Goal: Transaction & Acquisition: Purchase product/service

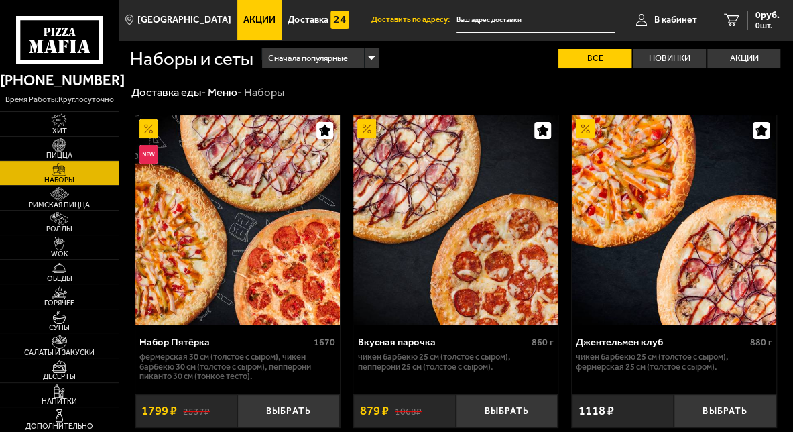
type input "[STREET_ADDRESS]"
click at [247, 25] on span "Акции" at bounding box center [259, 19] width 32 height 9
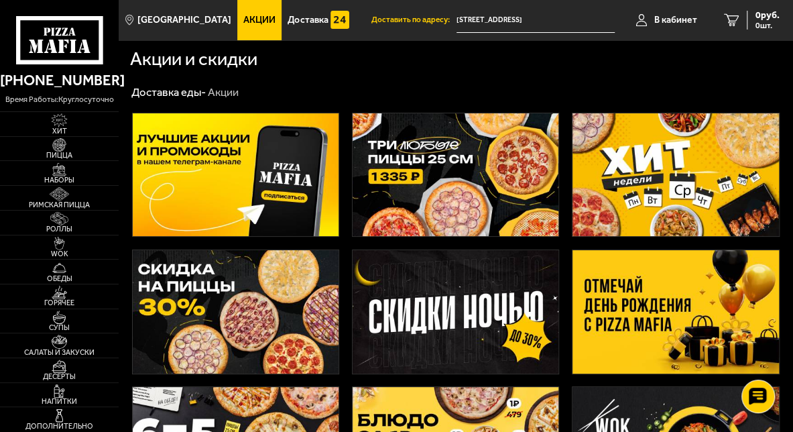
click at [624, 155] on img at bounding box center [676, 174] width 206 height 123
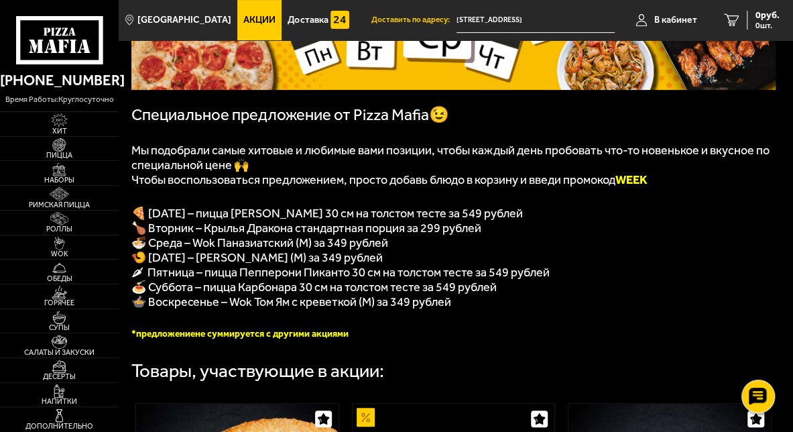
scroll to position [268, 0]
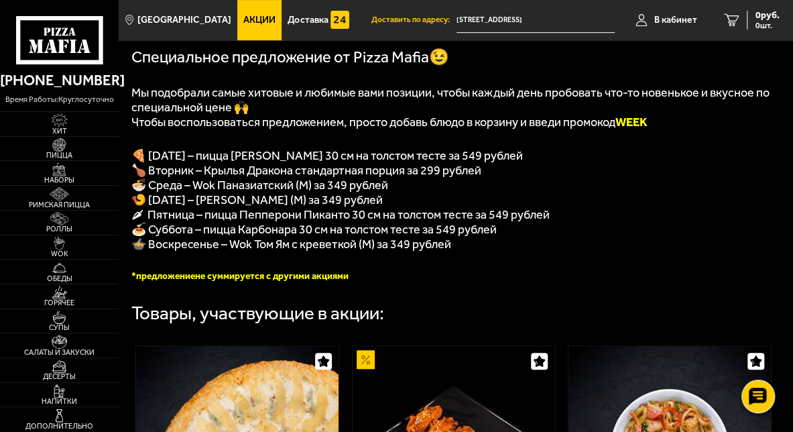
click at [246, 27] on link "Акции" at bounding box center [259, 20] width 44 height 40
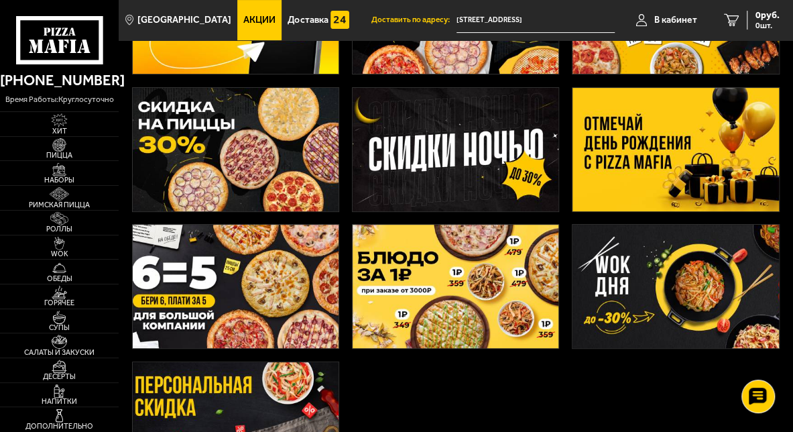
scroll to position [67, 0]
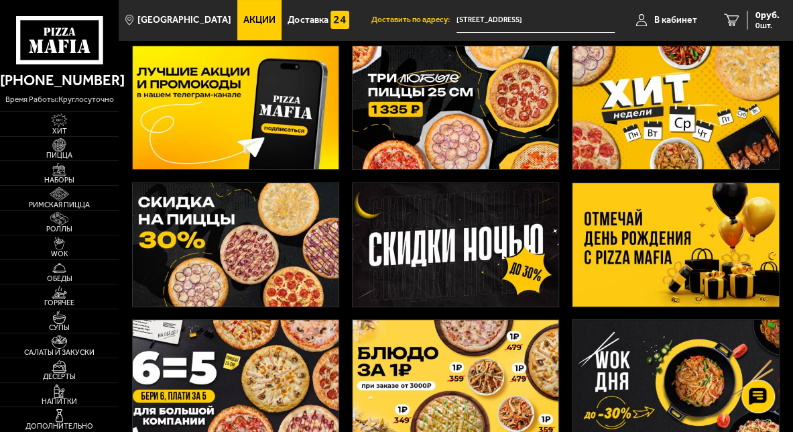
click at [623, 252] on img at bounding box center [676, 244] width 206 height 123
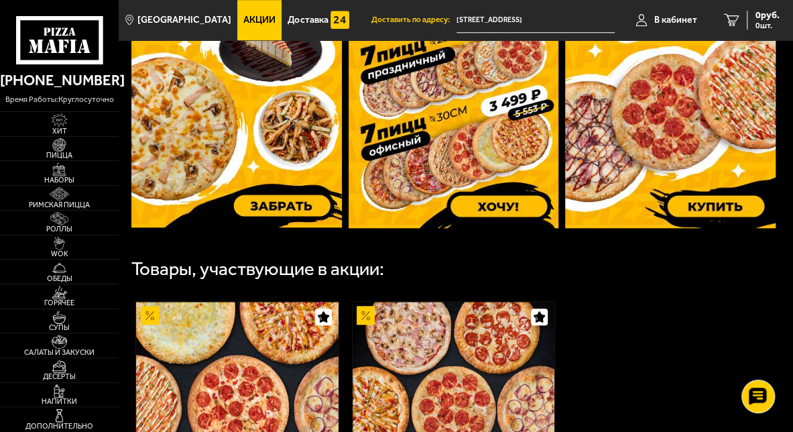
scroll to position [385, 0]
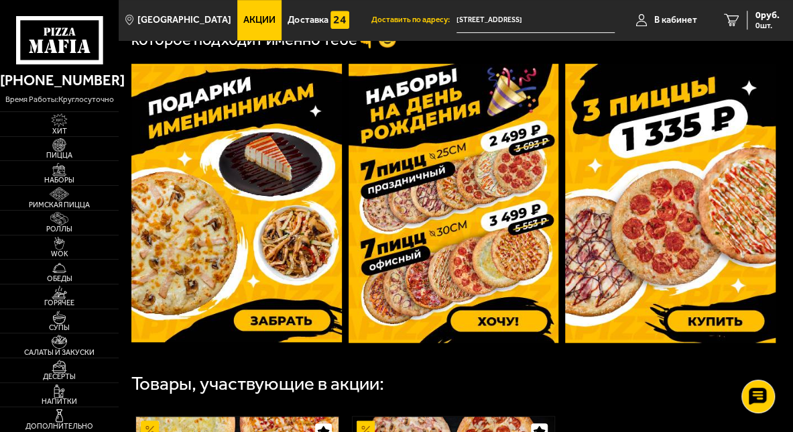
click at [276, 323] on img at bounding box center [236, 203] width 210 height 278
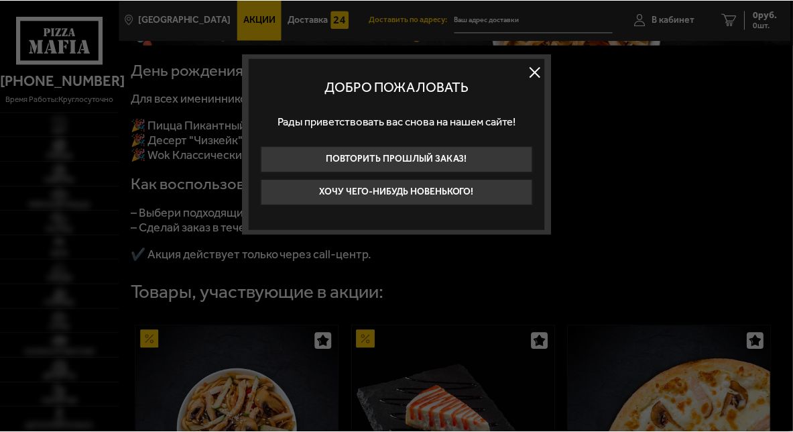
scroll to position [268, 0]
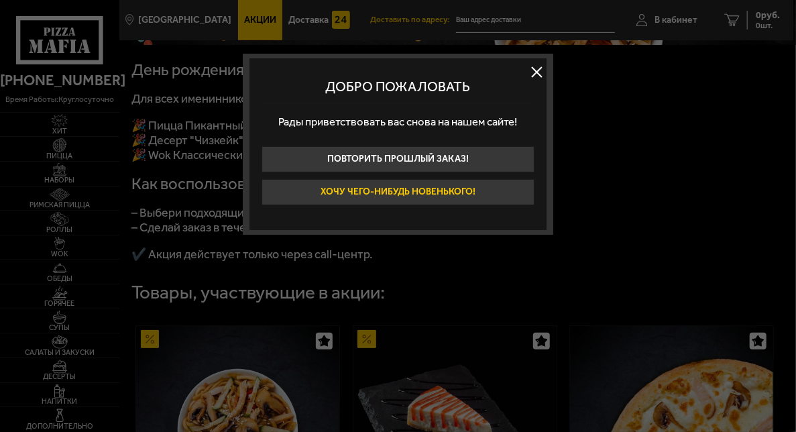
type input "[STREET_ADDRESS]"
click at [538, 75] on button at bounding box center [536, 72] width 20 height 20
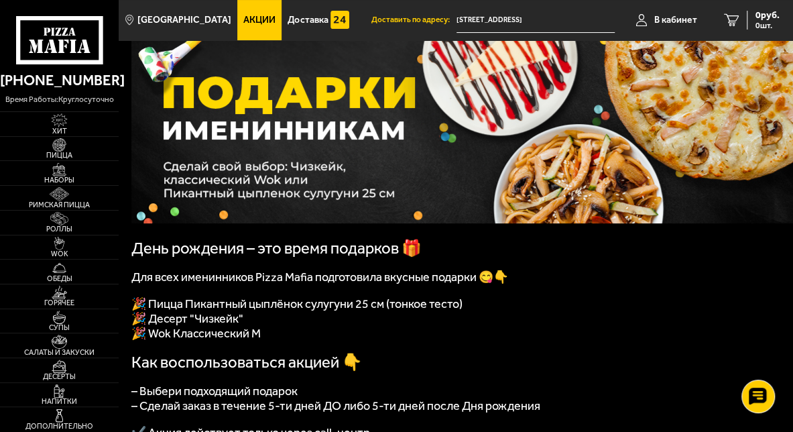
scroll to position [0, 0]
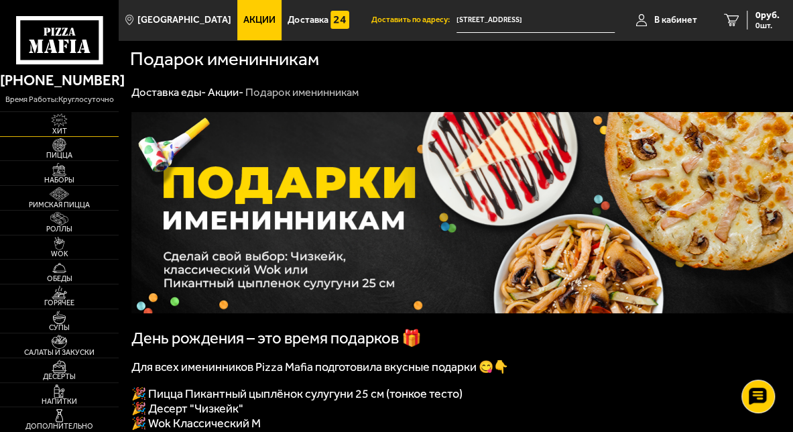
click at [74, 128] on span "Хит" at bounding box center [59, 130] width 119 height 7
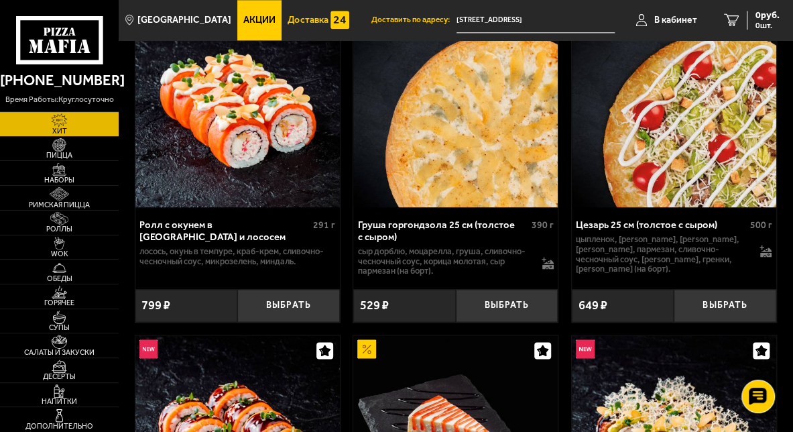
scroll to position [536, 0]
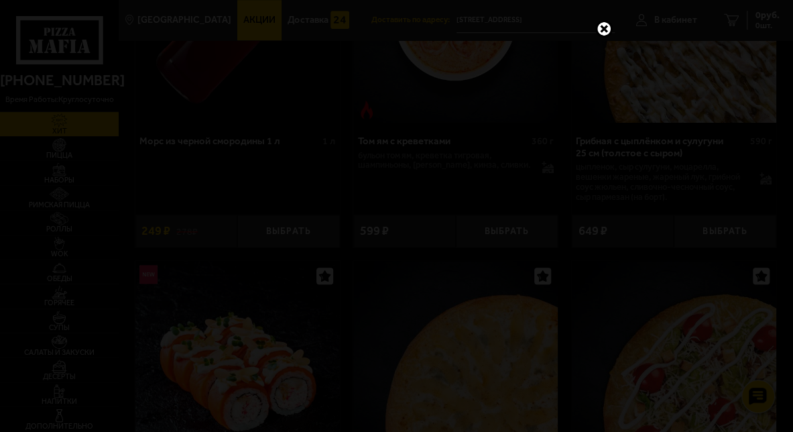
click at [251, 8] on div at bounding box center [396, 216] width 793 height 432
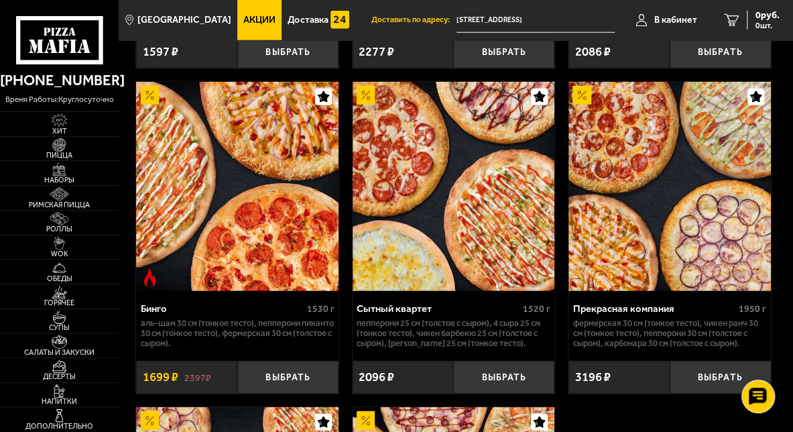
scroll to position [1609, 0]
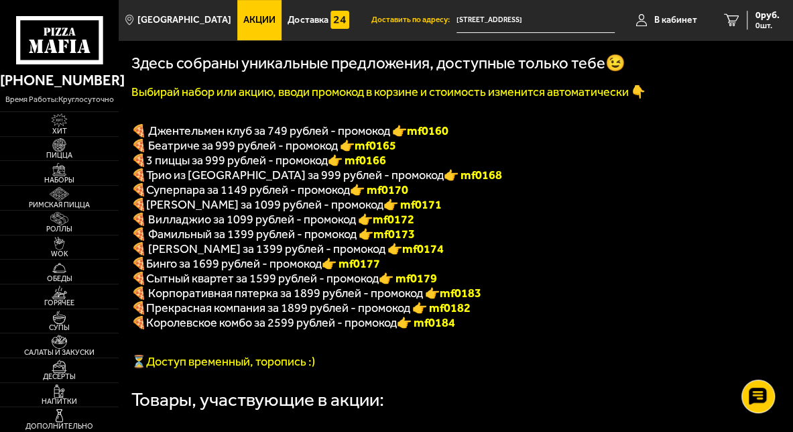
scroll to position [268, 0]
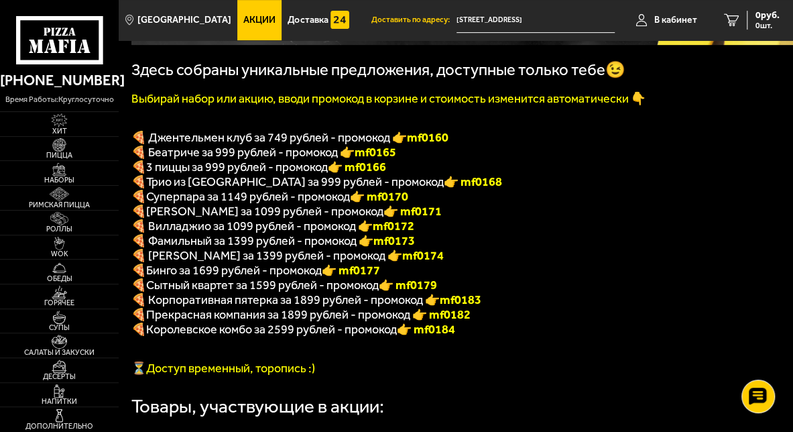
drag, startPoint x: 424, startPoint y: 261, endPoint x: 380, endPoint y: 260, distance: 43.6
drag, startPoint x: 670, startPoint y: 229, endPoint x: 541, endPoint y: 236, distance: 129.6
click at [670, 229] on p "🍕 Вилладжио за 1099 рублей - промокод 👉 mf0172" at bounding box center [453, 226] width 644 height 15
drag, startPoint x: 377, startPoint y: 264, endPoint x: 422, endPoint y: 264, distance: 44.2
click at [422, 263] on p "🍕 [PERSON_NAME] за 1399 рублей - промокод 👉 mf0174" at bounding box center [453, 255] width 644 height 15
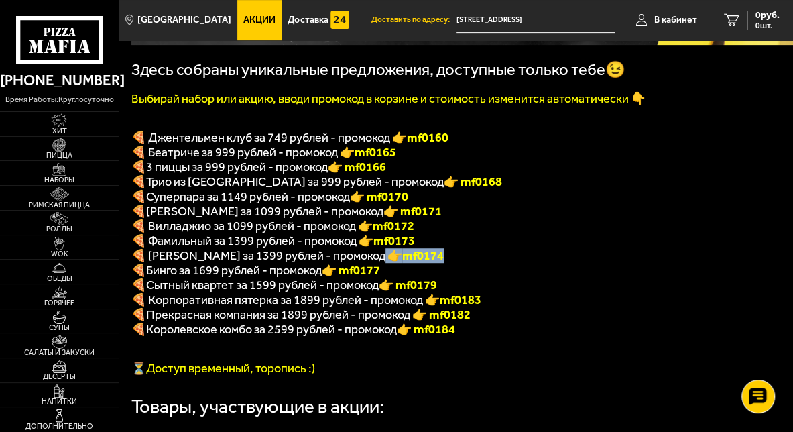
copy span "🍕 [PERSON_NAME] за 1399 рублей - промокод 👉 mf0174"
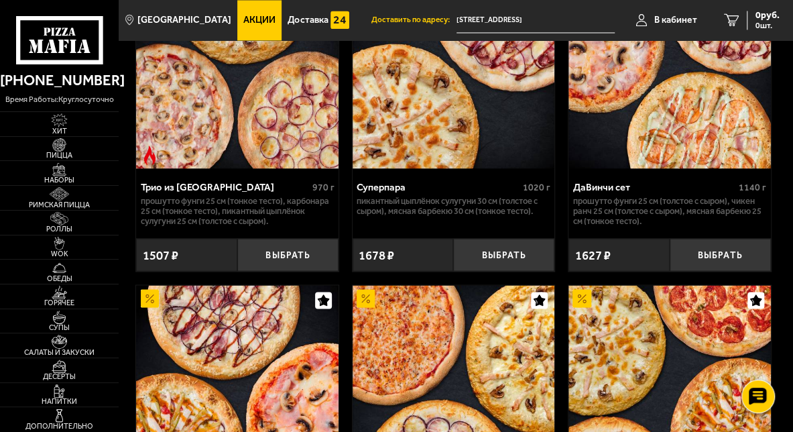
scroll to position [1341, 0]
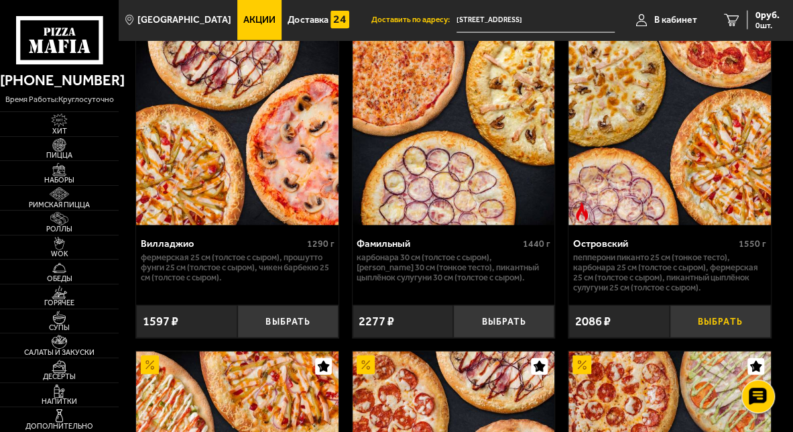
click at [711, 338] on button "Выбрать" at bounding box center [720, 321] width 101 height 33
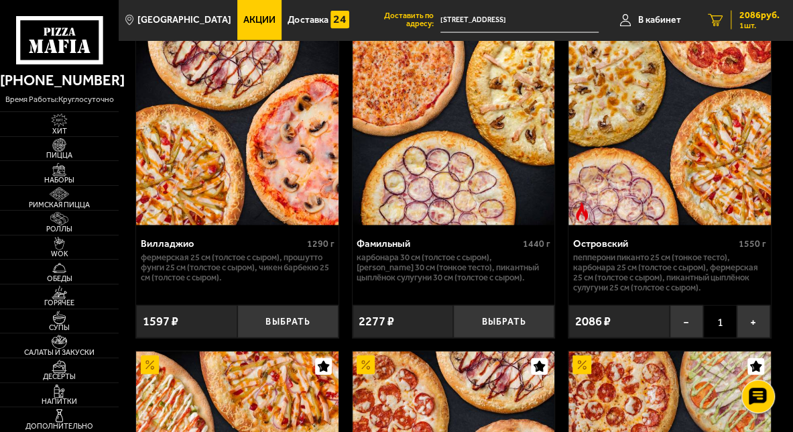
click at [721, 21] on icon "1" at bounding box center [715, 20] width 15 height 12
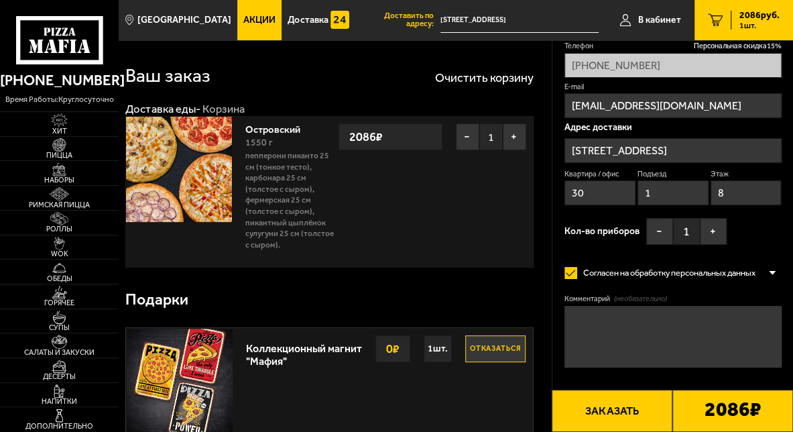
scroll to position [134, 0]
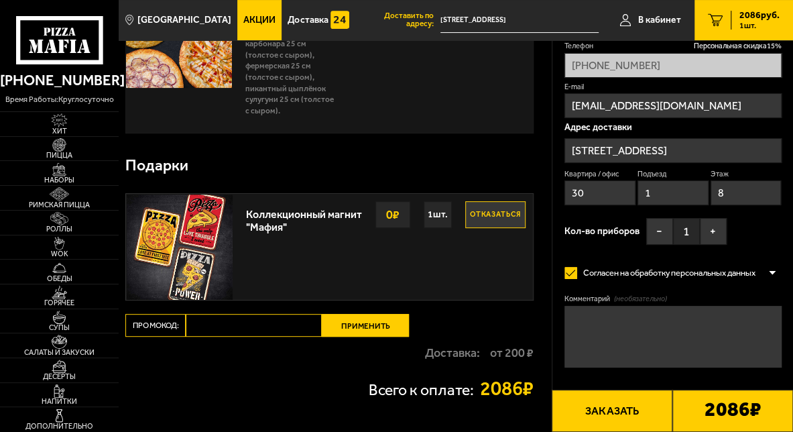
type input "[STREET_ADDRESS]"
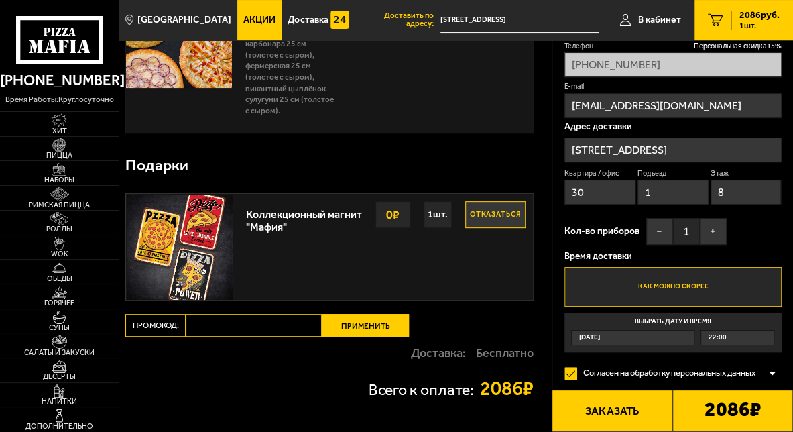
paste input "mf0174"
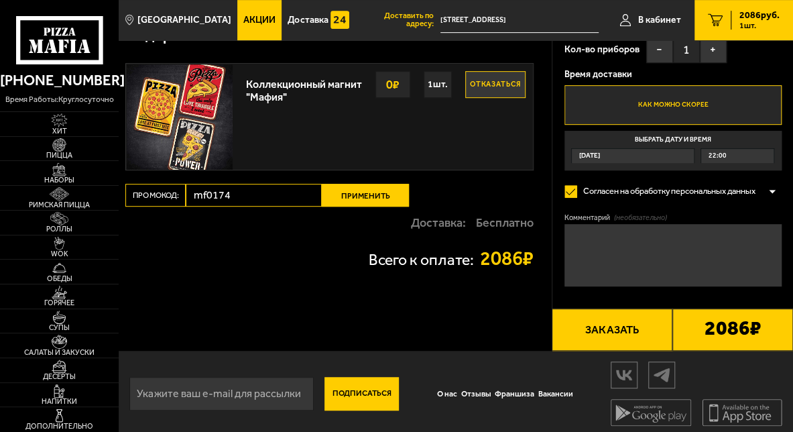
scroll to position [268, 0]
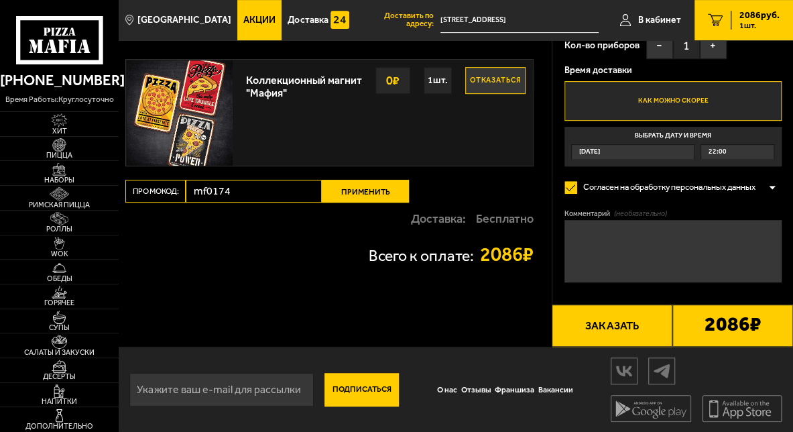
type input "mf0174"
click at [366, 190] on button "Применить" at bounding box center [365, 191] width 87 height 23
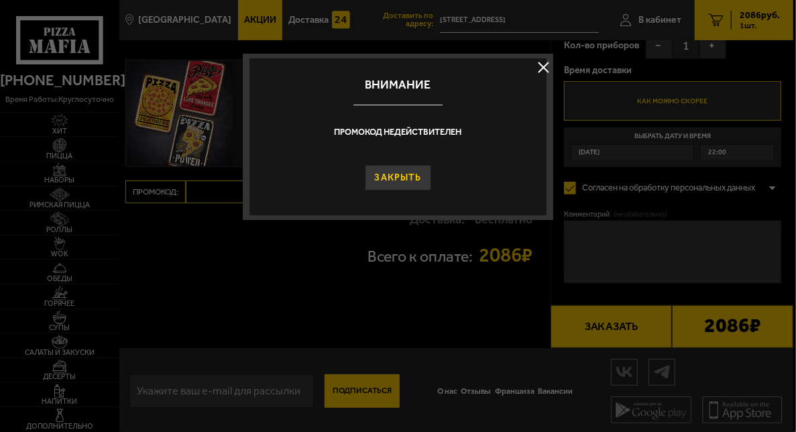
click at [391, 182] on button "Закрыть" at bounding box center [398, 177] width 66 height 25
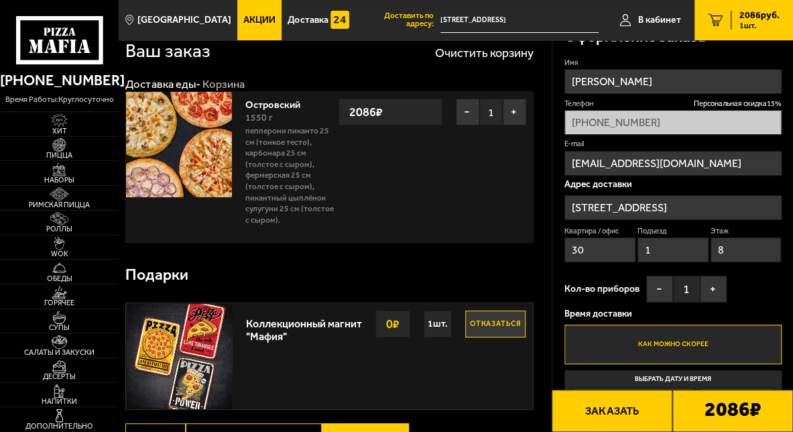
scroll to position [0, 0]
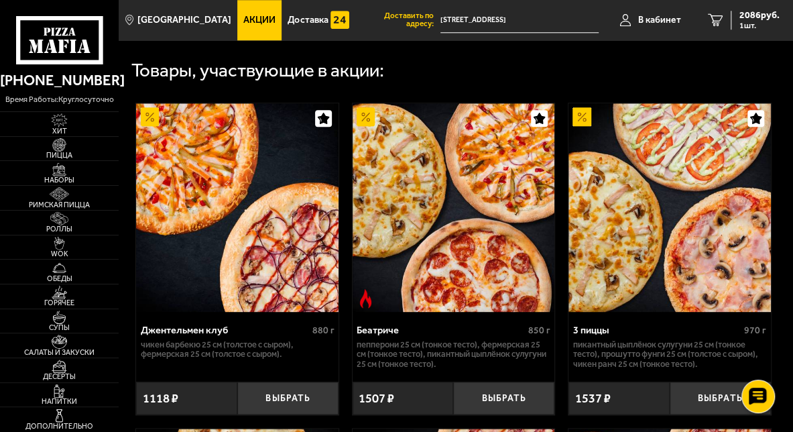
scroll to position [269, 0]
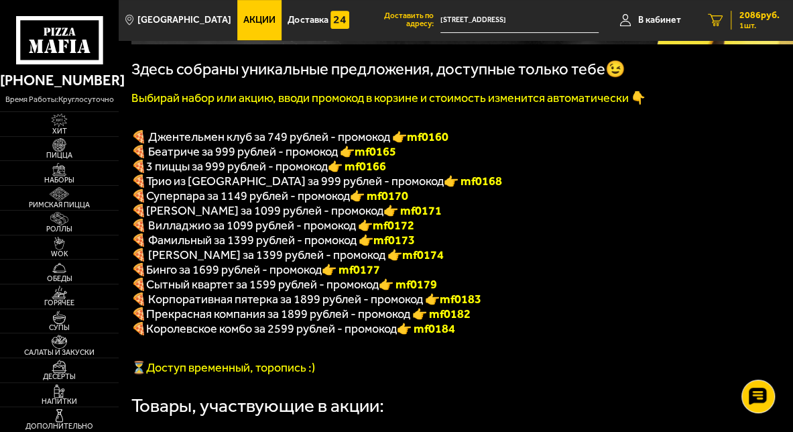
click at [713, 19] on icon "1" at bounding box center [715, 20] width 15 height 12
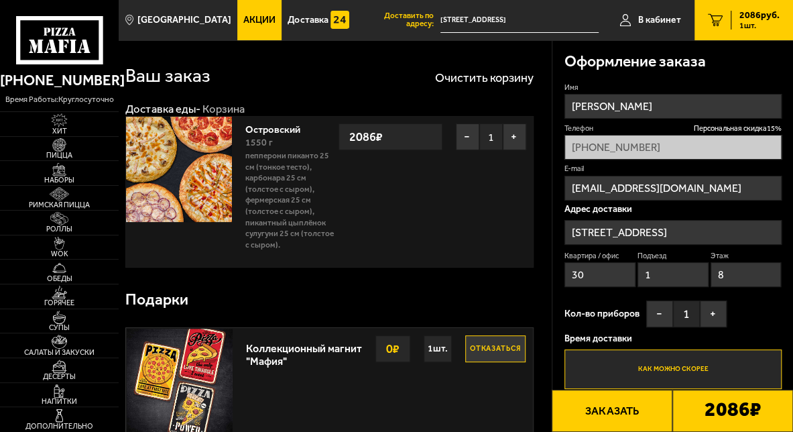
type input "[STREET_ADDRESS]"
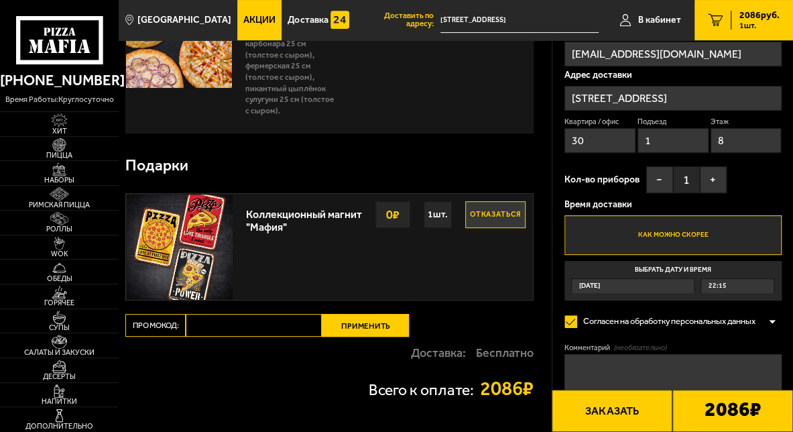
click at [264, 316] on input "Промокод:" at bounding box center [254, 325] width 136 height 23
type input "mf0174"
click at [355, 331] on button "Применить" at bounding box center [365, 325] width 87 height 23
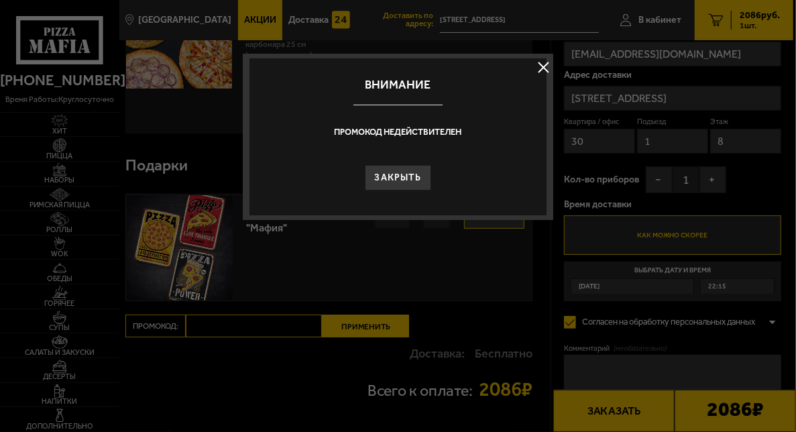
click at [412, 182] on button "Закрыть" at bounding box center [398, 177] width 66 height 25
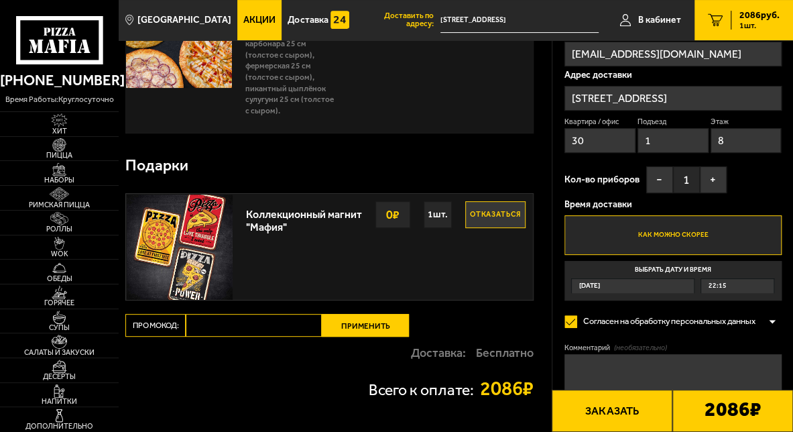
click at [270, 314] on input "Промокод:" at bounding box center [254, 325] width 136 height 23
type input "mf0174"
click at [357, 324] on button "Применить" at bounding box center [365, 325] width 87 height 23
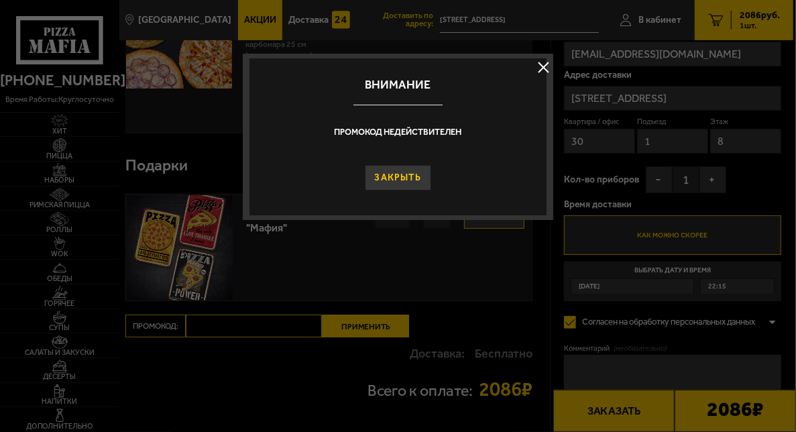
click at [410, 175] on button "Закрыть" at bounding box center [398, 177] width 66 height 25
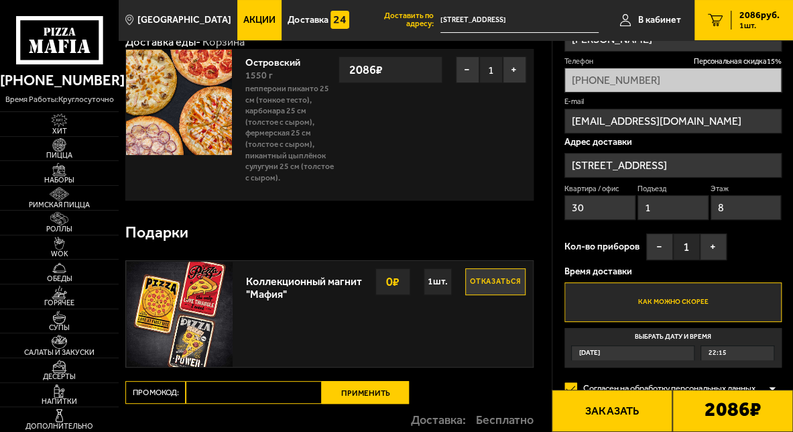
scroll to position [0, 0]
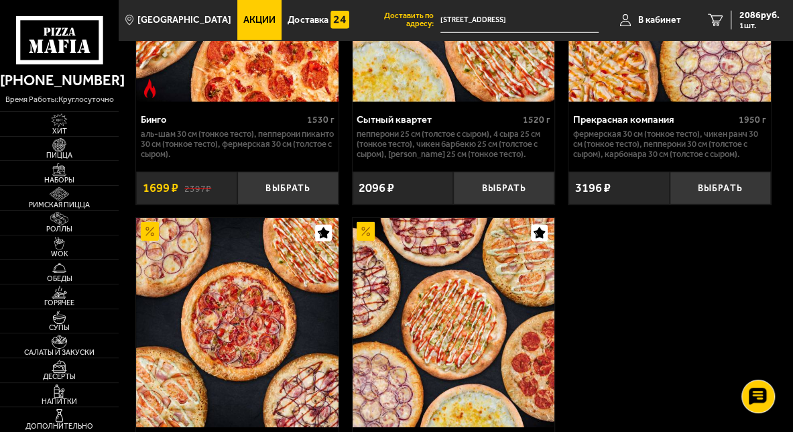
scroll to position [1803, 0]
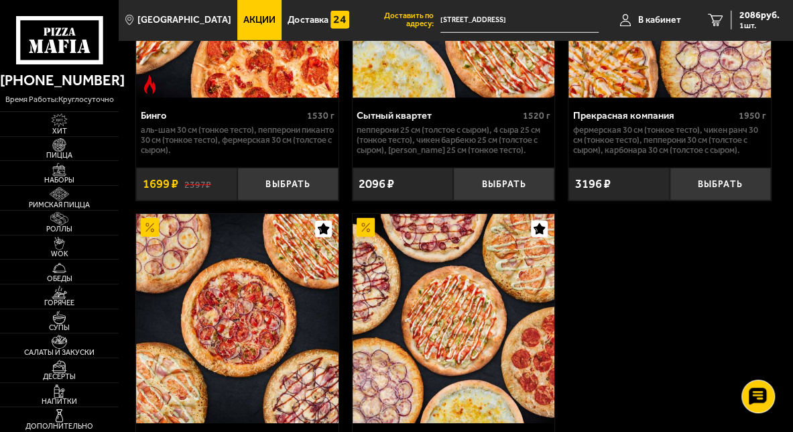
click at [489, 352] on img at bounding box center [454, 318] width 202 height 208
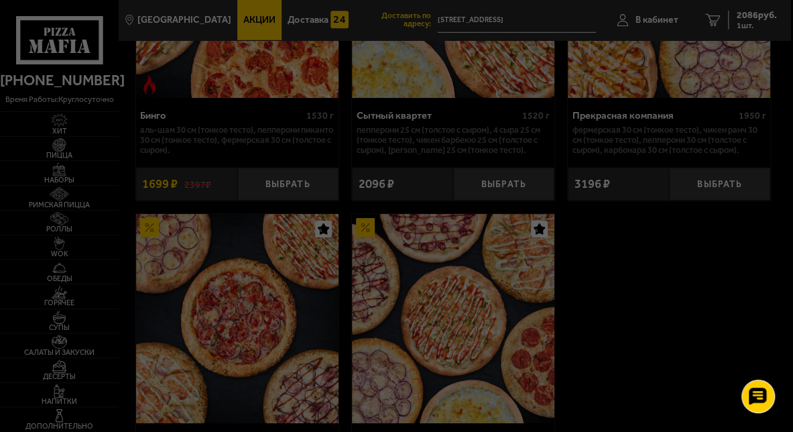
scroll to position [1937, 0]
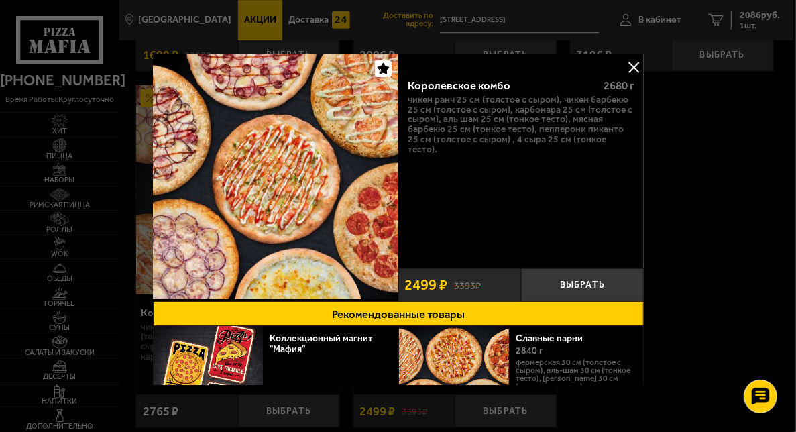
click at [631, 64] on button at bounding box center [633, 67] width 20 height 20
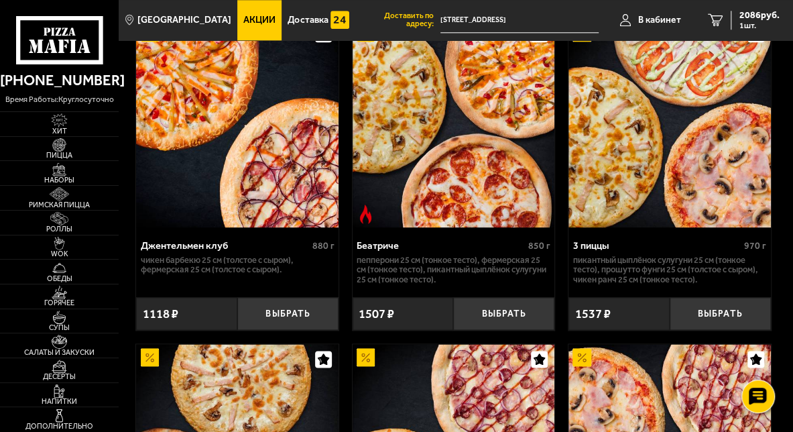
scroll to position [731, 0]
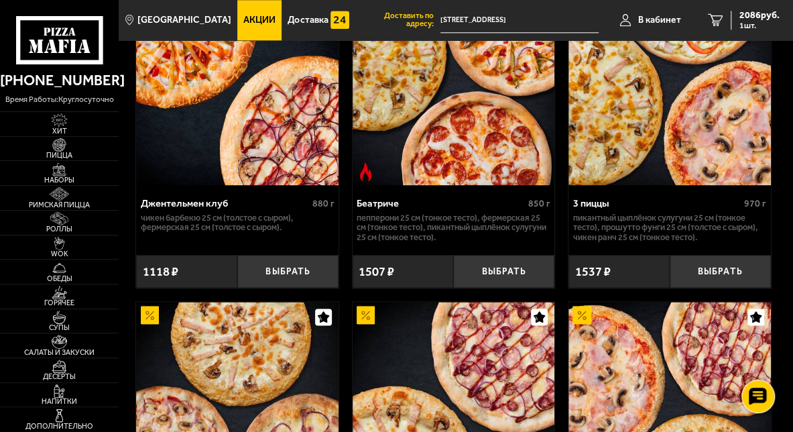
click at [672, 276] on button "Выбрать" at bounding box center [720, 271] width 101 height 33
click at [673, 275] on button "Выбрать" at bounding box center [720, 271] width 101 height 33
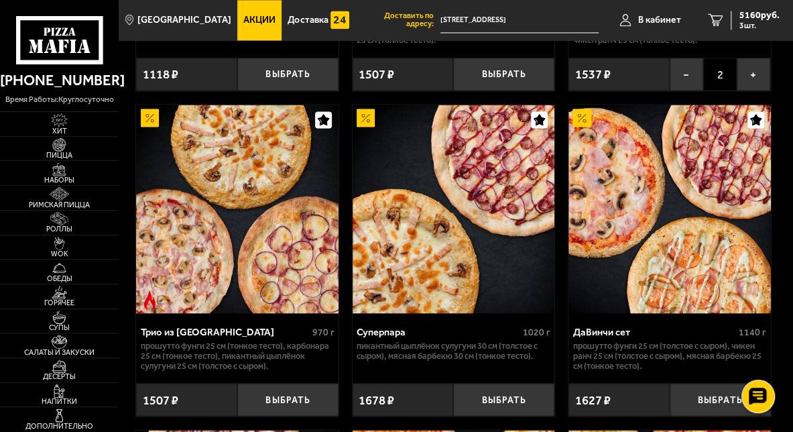
scroll to position [932, 0]
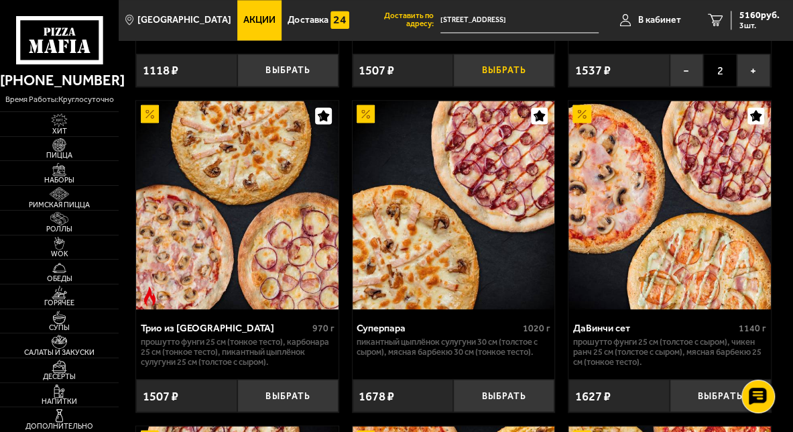
click at [534, 81] on button "Выбрать" at bounding box center [503, 70] width 101 height 33
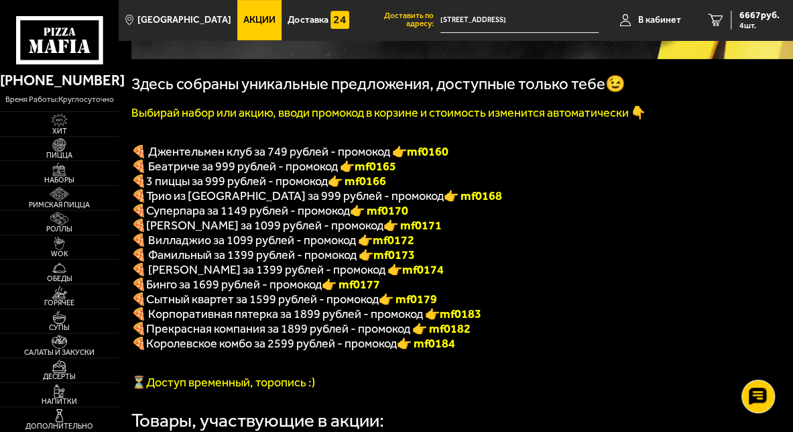
scroll to position [261, 0]
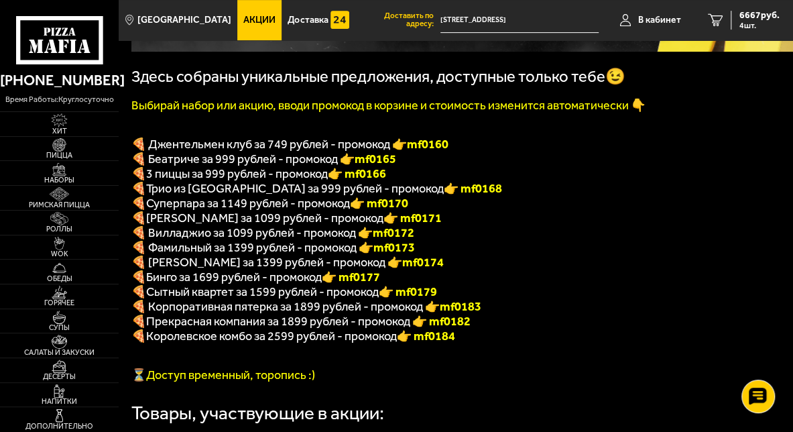
drag, startPoint x: 405, startPoint y: 218, endPoint x: 365, endPoint y: 221, distance: 40.4
click at [365, 221] on p "🍕 [PERSON_NAME] за 1099 рублей - промокод 👉 mf0171" at bounding box center [453, 217] width 644 height 15
copy b "f0171"
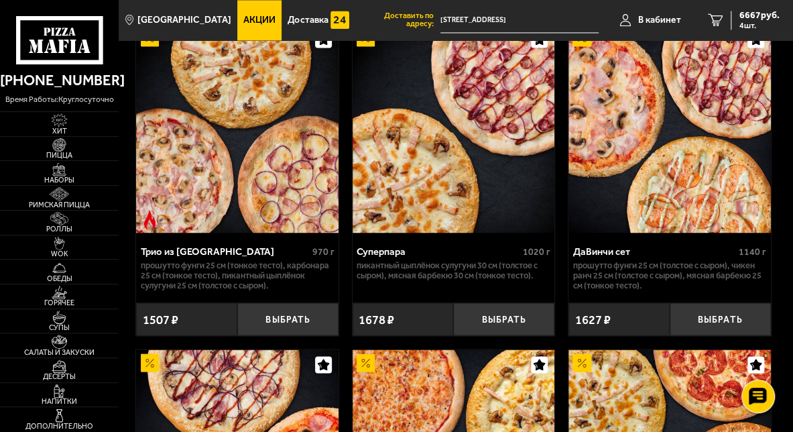
scroll to position [999, 0]
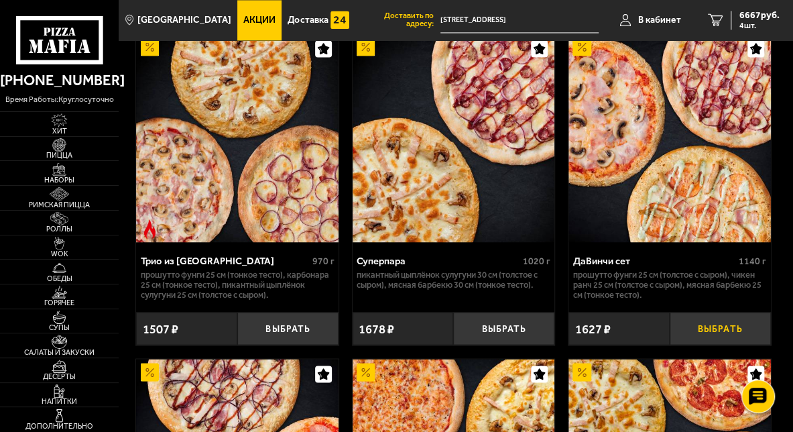
click at [705, 337] on button "Выбрать" at bounding box center [720, 328] width 101 height 33
click at [715, 25] on icon "5" at bounding box center [715, 20] width 15 height 12
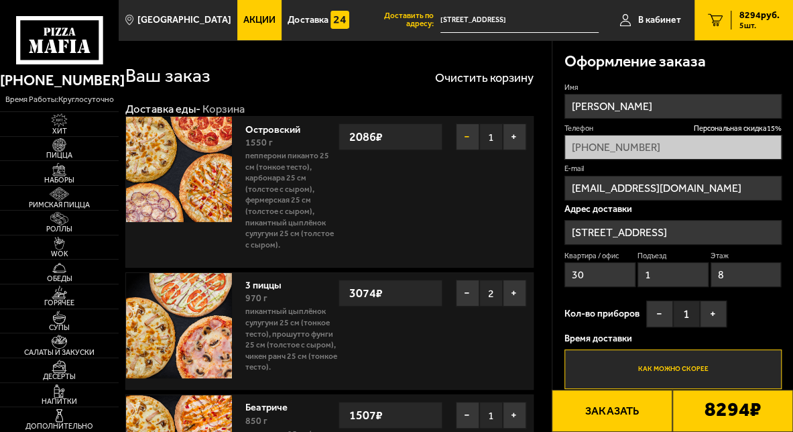
type input "[STREET_ADDRESS]"
click at [471, 138] on button "−" at bounding box center [467, 136] width 23 height 27
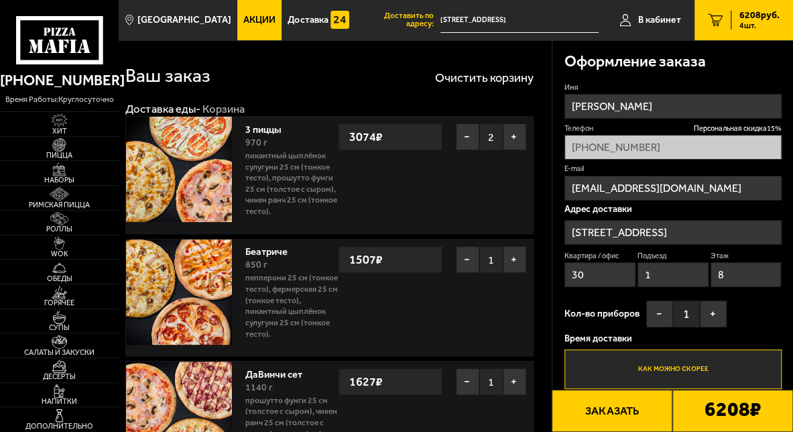
scroll to position [67, 0]
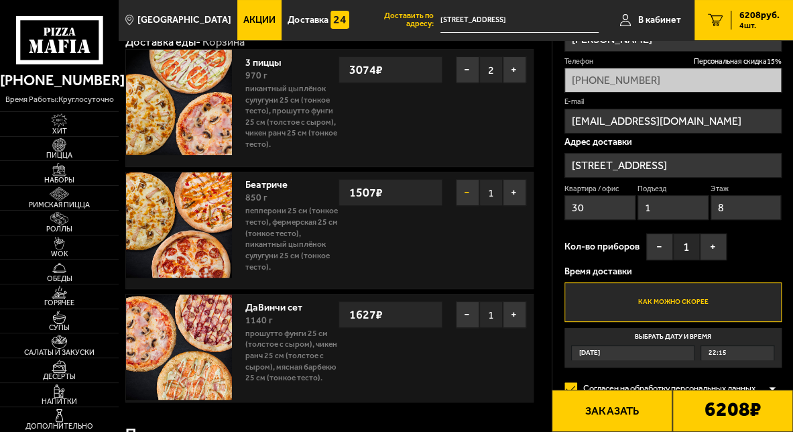
click at [469, 188] on button "−" at bounding box center [467, 192] width 23 height 27
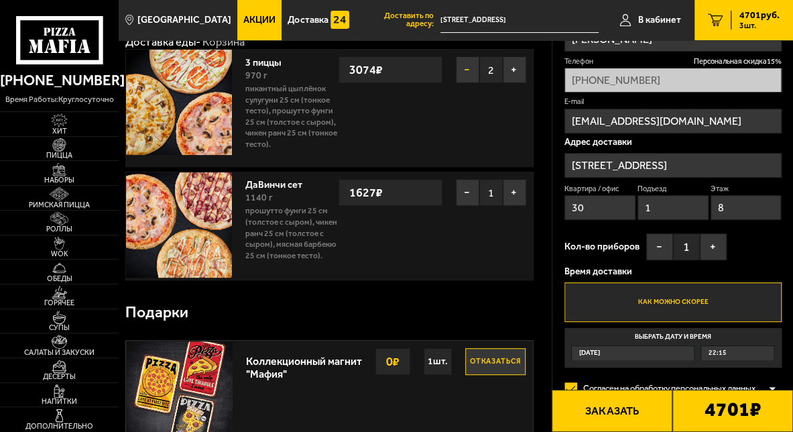
click at [469, 63] on button "−" at bounding box center [467, 69] width 23 height 27
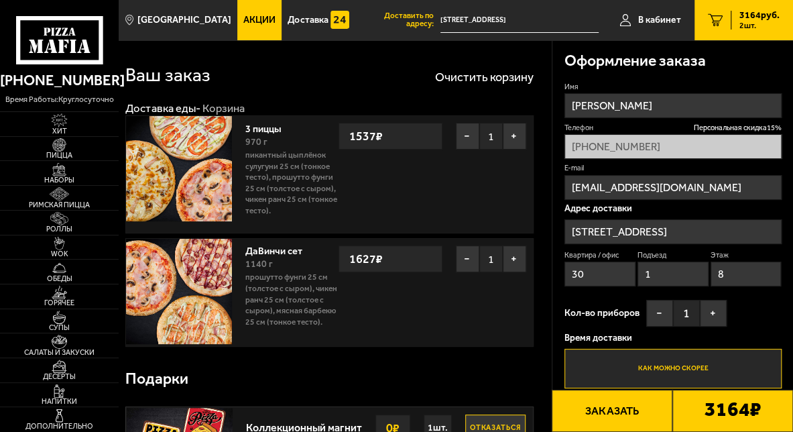
scroll to position [0, 0]
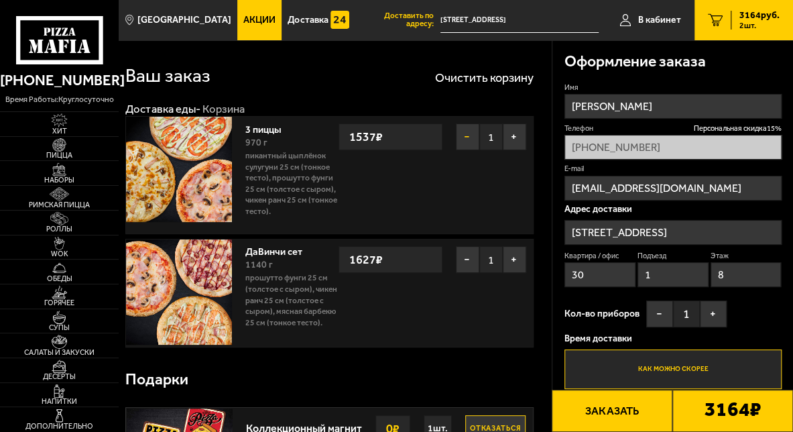
click at [467, 141] on button "−" at bounding box center [467, 136] width 23 height 27
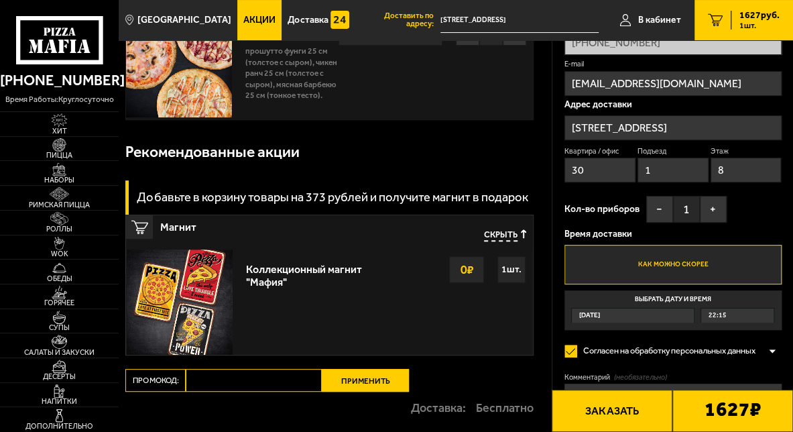
scroll to position [134, 0]
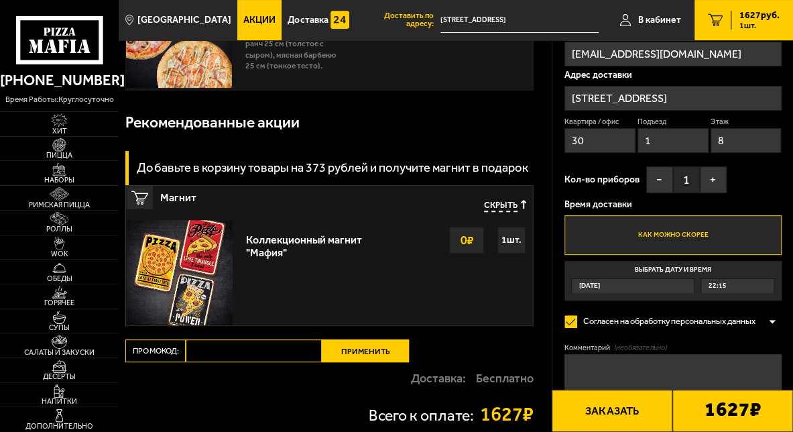
click at [292, 349] on input "Промокод:" at bounding box center [254, 350] width 136 height 23
paste input "mf0171"
type input "mf0171"
click at [373, 345] on button "Применить" at bounding box center [365, 350] width 87 height 23
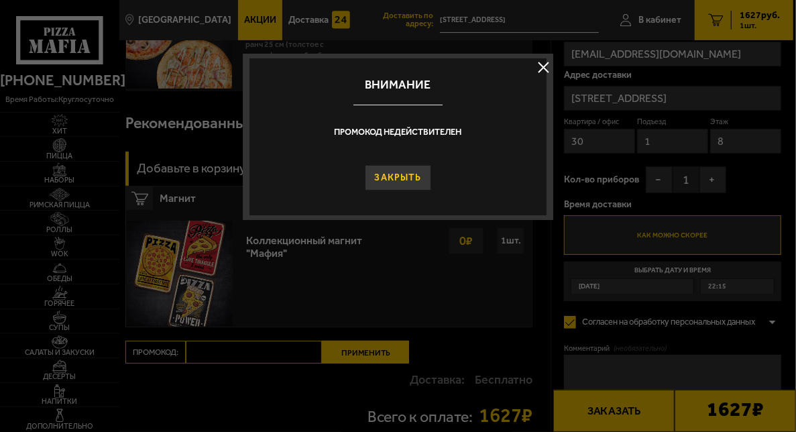
click at [414, 181] on button "Закрыть" at bounding box center [398, 177] width 66 height 25
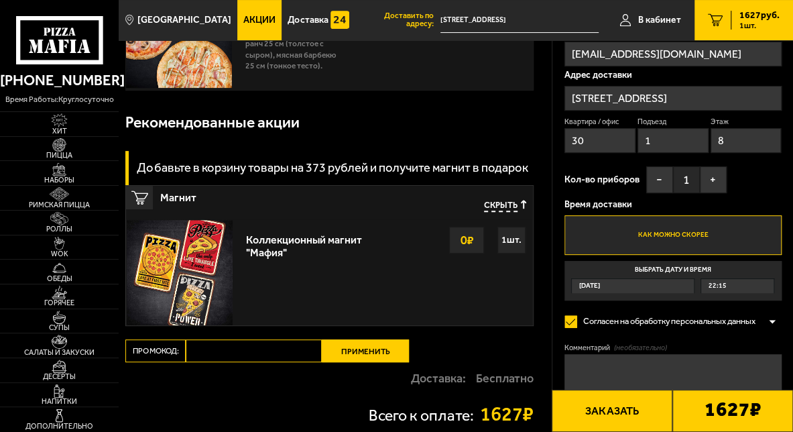
scroll to position [0, 0]
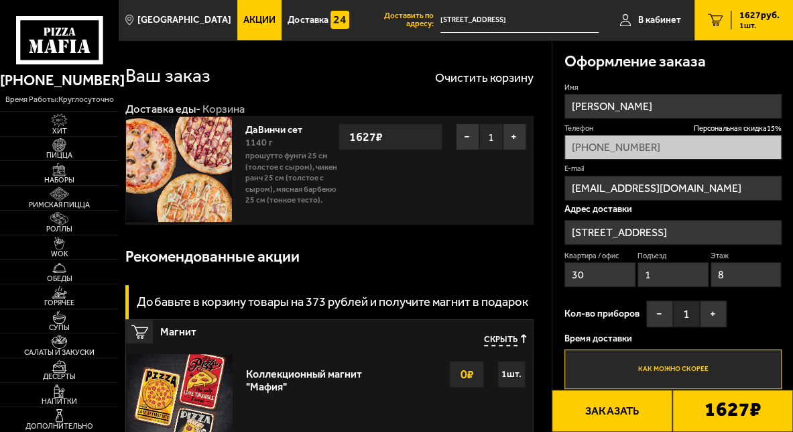
click at [243, 18] on span "Акции" at bounding box center [259, 19] width 32 height 9
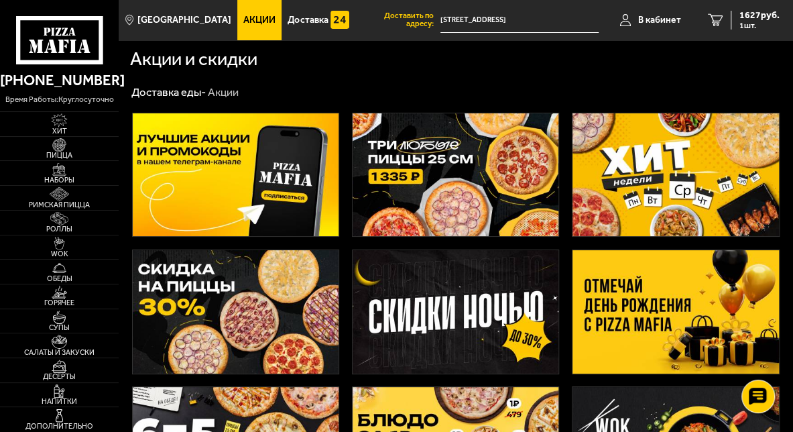
click at [444, 184] on img at bounding box center [456, 174] width 206 height 123
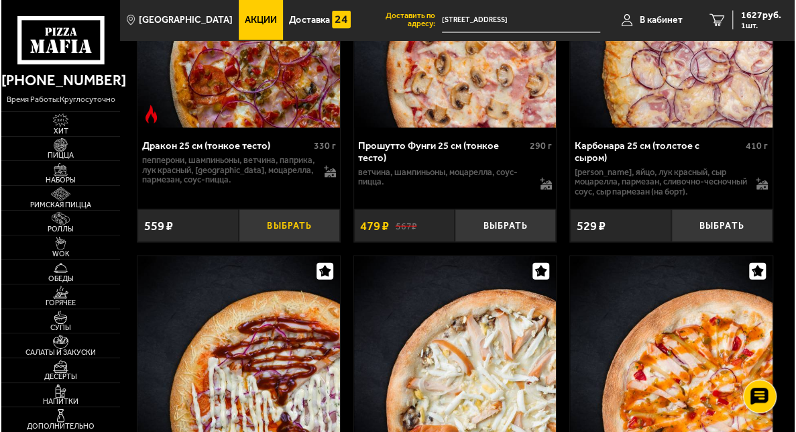
scroll to position [3687, 0]
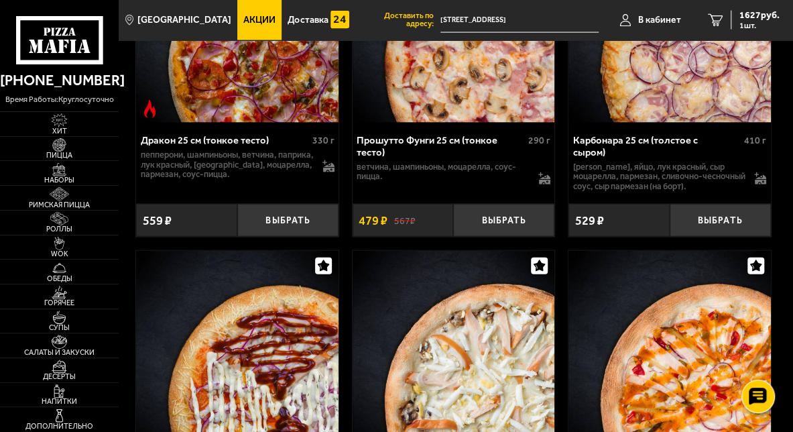
click at [255, 106] on img at bounding box center [237, 18] width 202 height 208
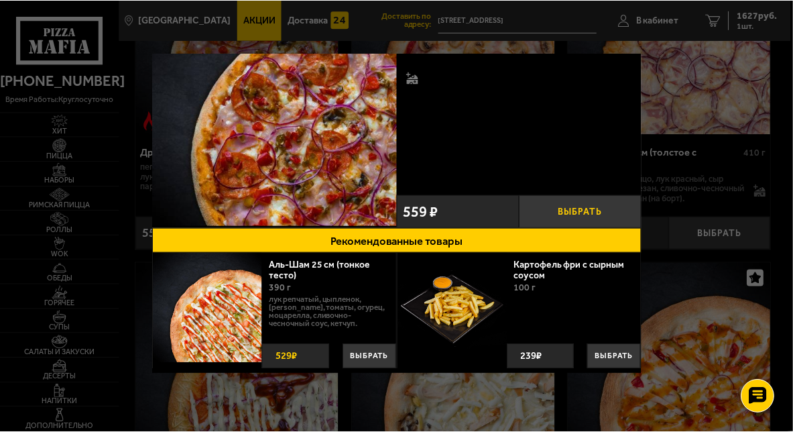
scroll to position [0, 0]
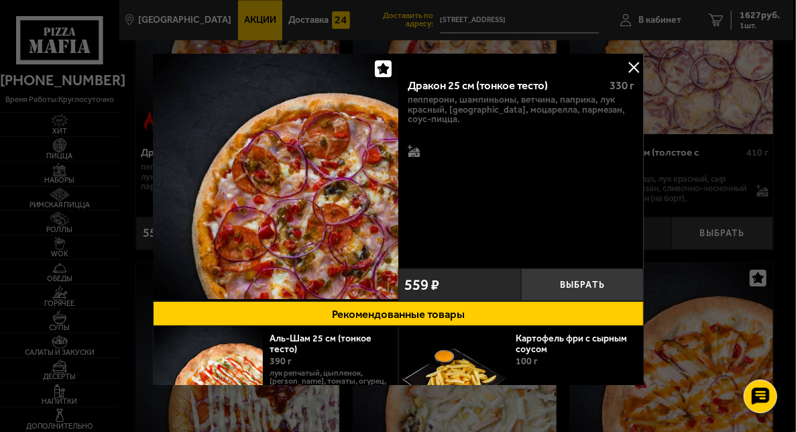
click at [634, 64] on button at bounding box center [633, 67] width 20 height 20
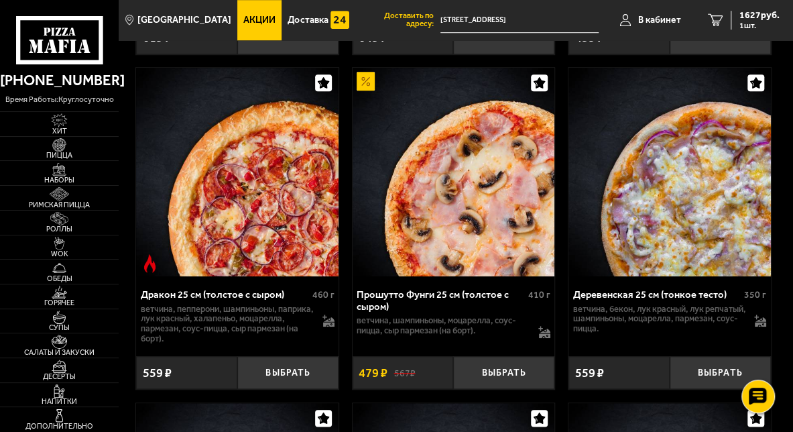
scroll to position [2873, 0]
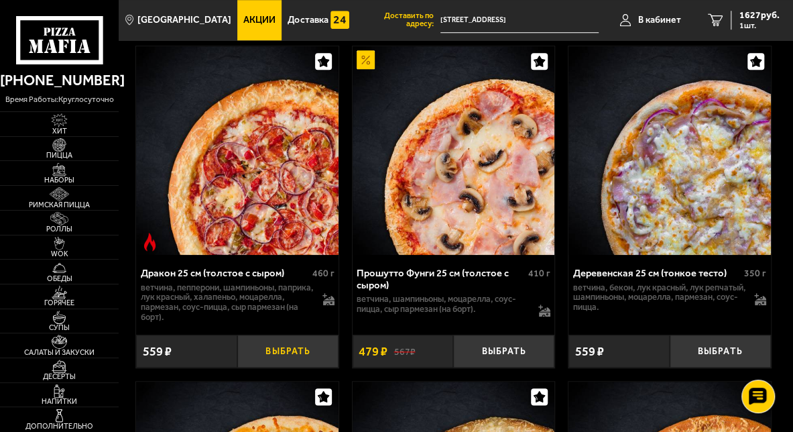
click at [272, 361] on button "Выбрать" at bounding box center [287, 351] width 101 height 33
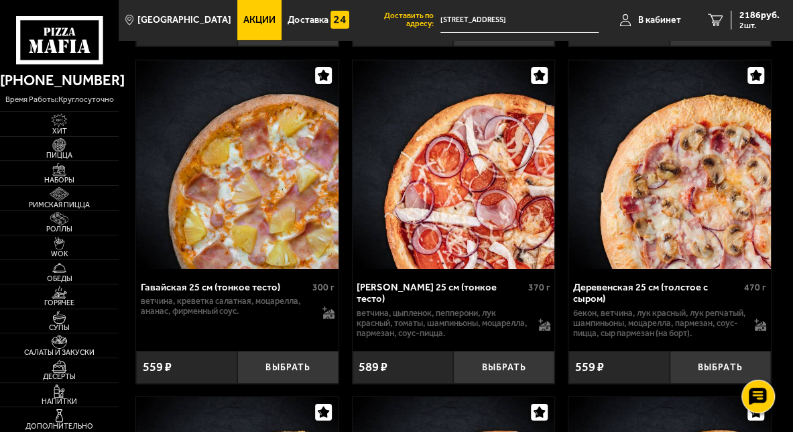
scroll to position [2202, 0]
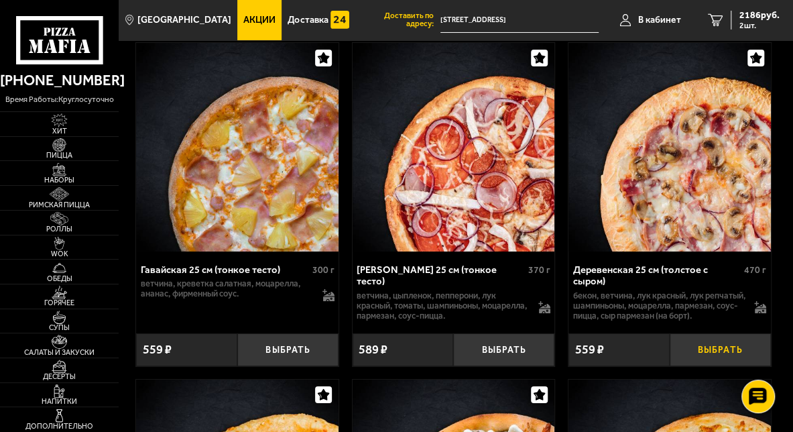
click at [703, 353] on button "Выбрать" at bounding box center [720, 349] width 101 height 33
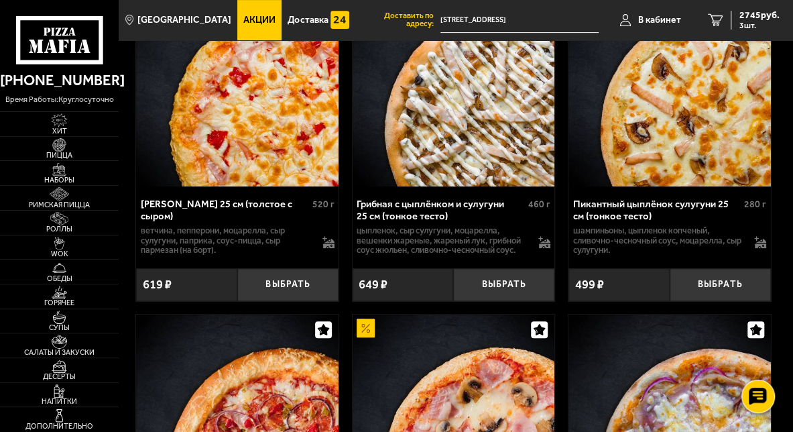
scroll to position [2671, 0]
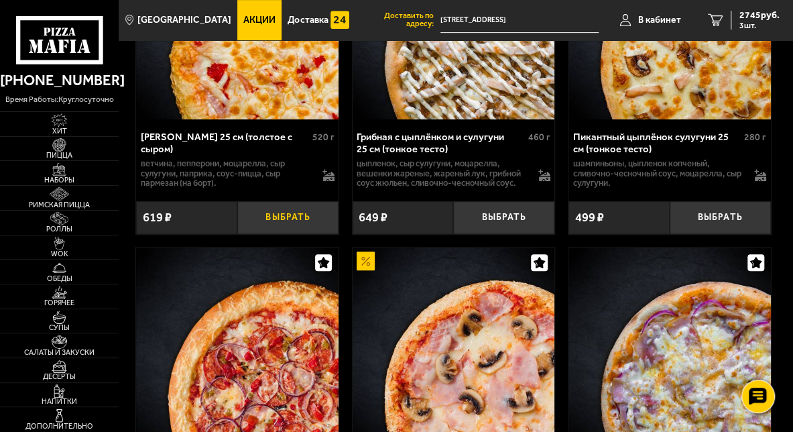
click at [276, 229] on button "Выбрать" at bounding box center [287, 217] width 101 height 33
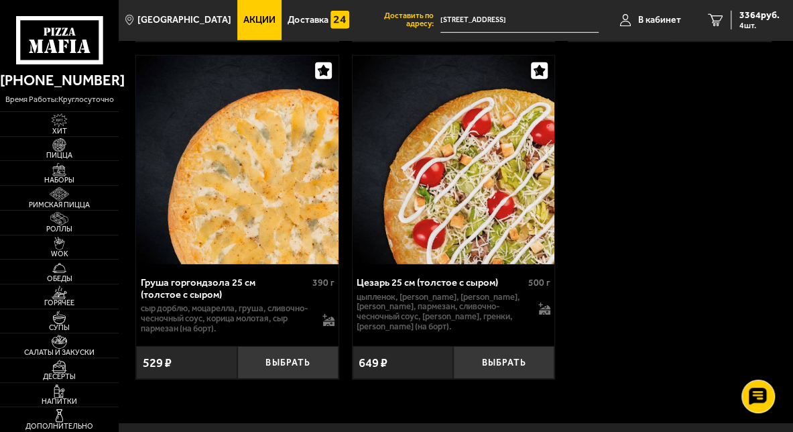
scroll to position [6627, 0]
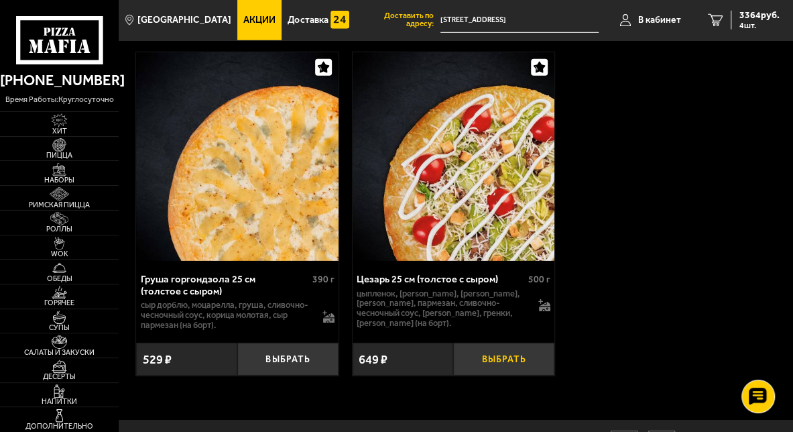
click at [509, 354] on button "Выбрать" at bounding box center [503, 359] width 101 height 33
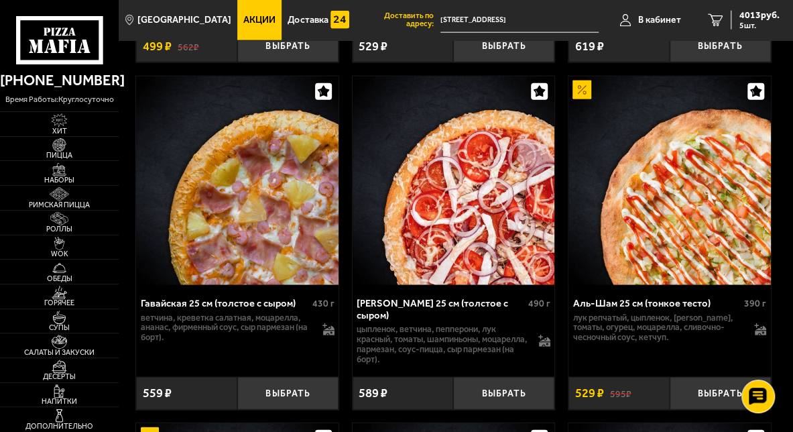
scroll to position [1532, 0]
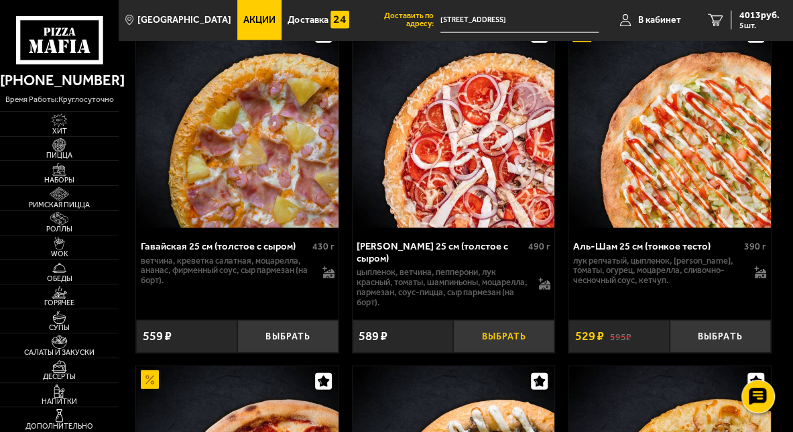
click at [512, 347] on button "Выбрать" at bounding box center [503, 336] width 101 height 33
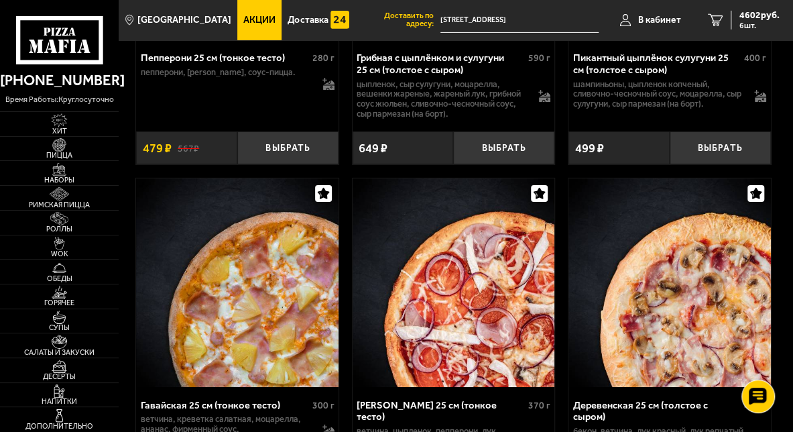
scroll to position [2068, 0]
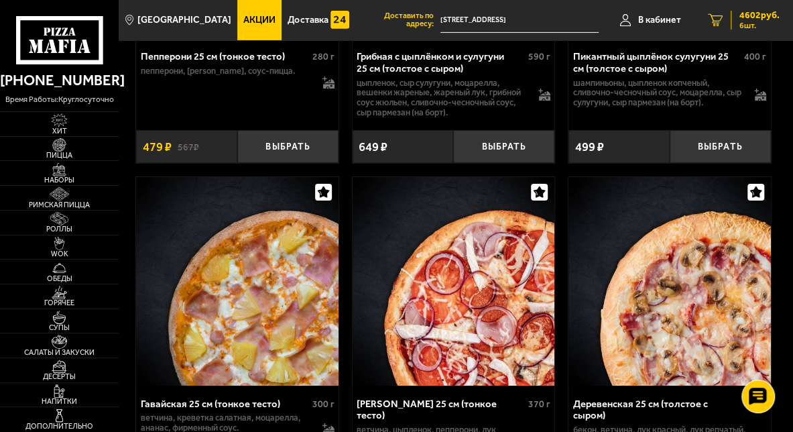
click at [763, 23] on span "6 шт." at bounding box center [759, 25] width 40 height 8
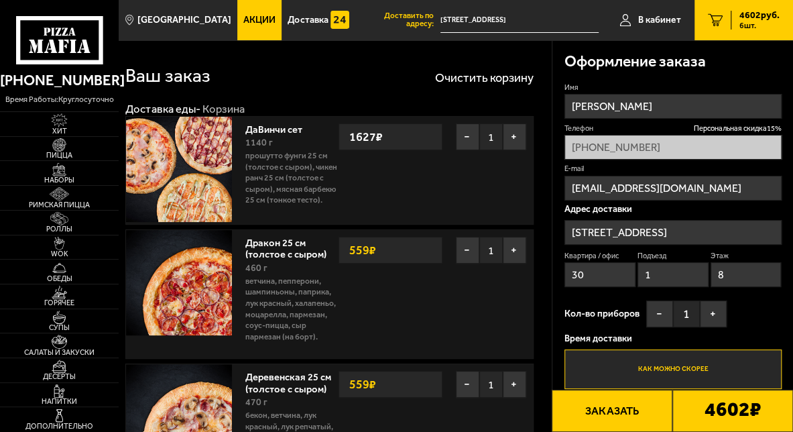
type input "[STREET_ADDRESS]"
click at [466, 134] on button "−" at bounding box center [467, 136] width 23 height 27
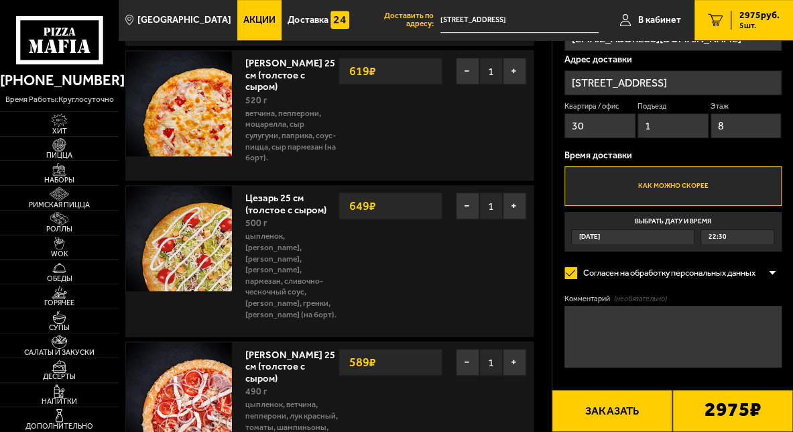
scroll to position [335, 0]
click at [465, 210] on button "−" at bounding box center [467, 205] width 23 height 27
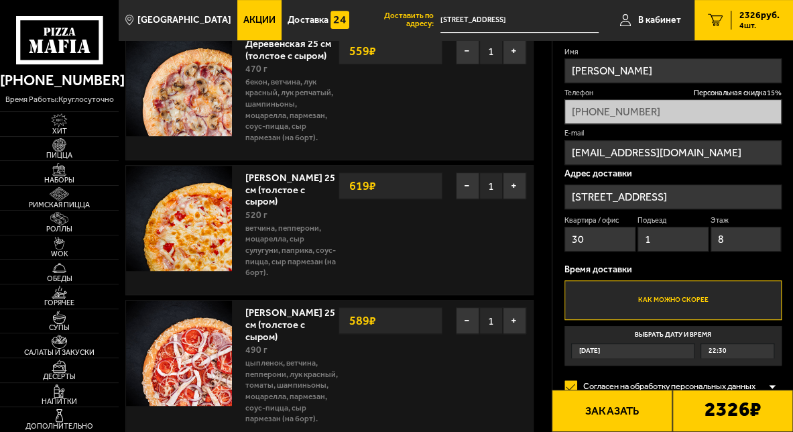
scroll to position [201, 0]
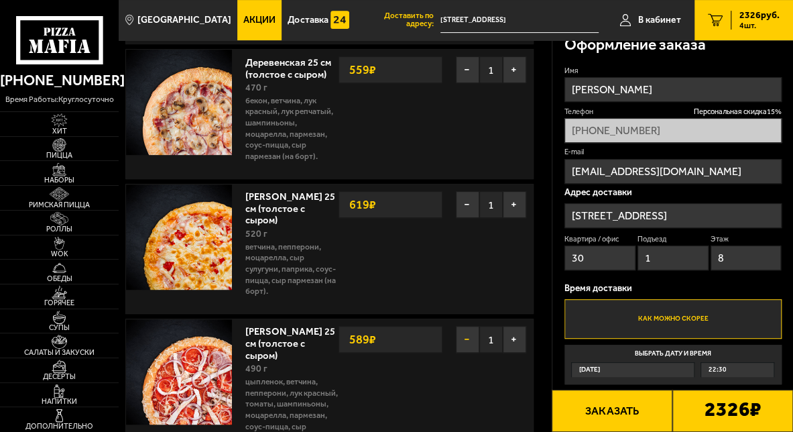
click at [463, 337] on button "−" at bounding box center [467, 339] width 23 height 27
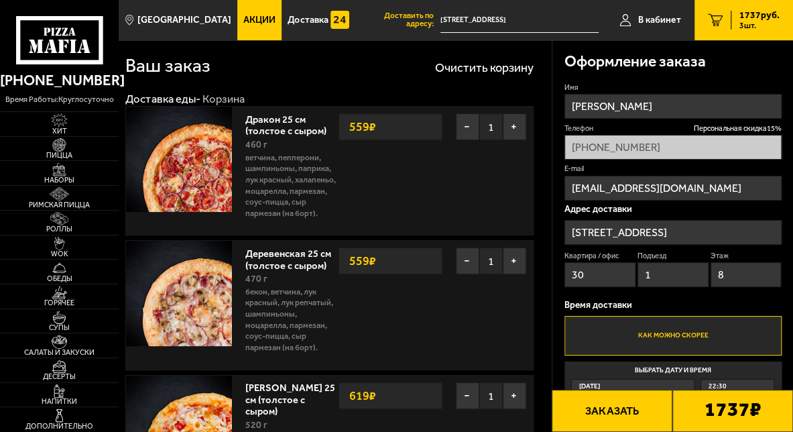
scroll to position [0, 0]
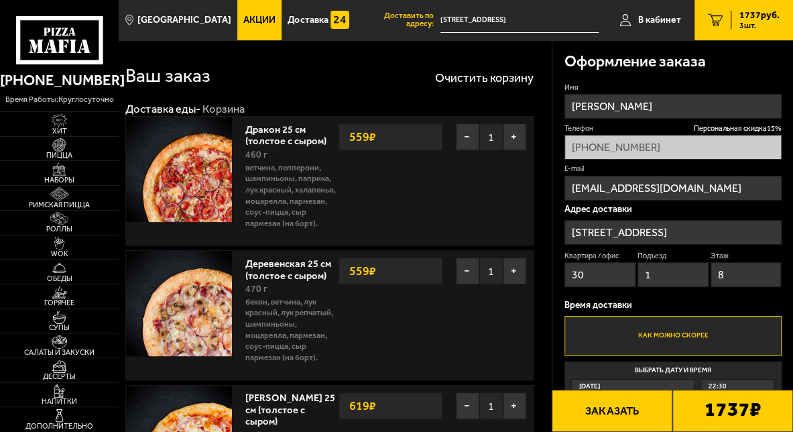
click at [243, 24] on span "Акции" at bounding box center [259, 19] width 32 height 9
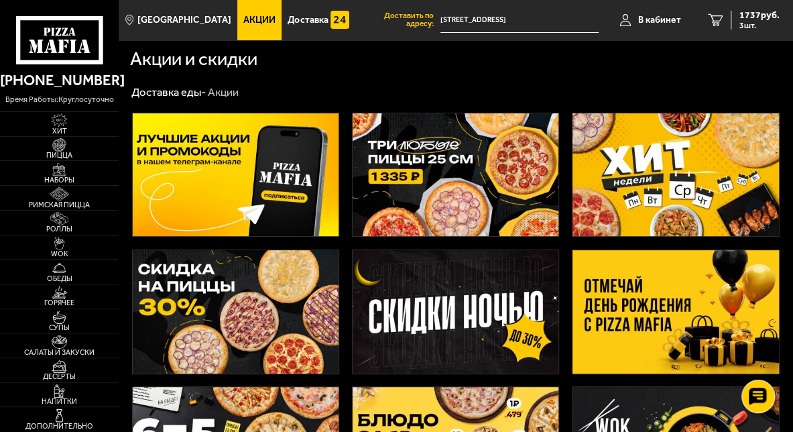
click at [424, 170] on img at bounding box center [456, 174] width 206 height 123
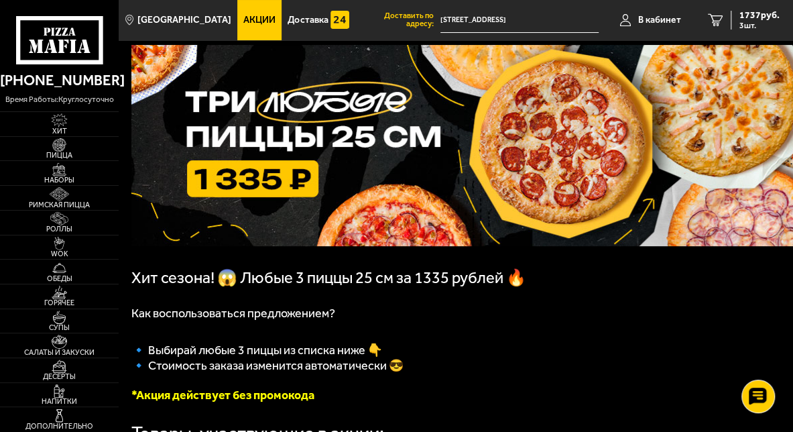
scroll to position [134, 0]
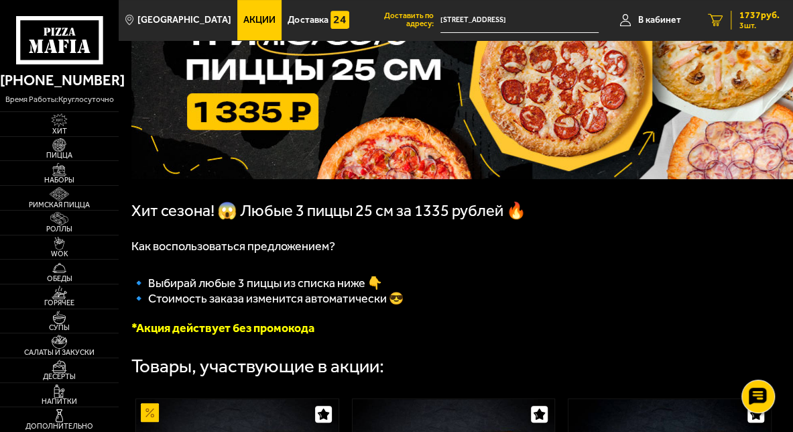
click at [743, 23] on span "3 шт." at bounding box center [759, 25] width 40 height 8
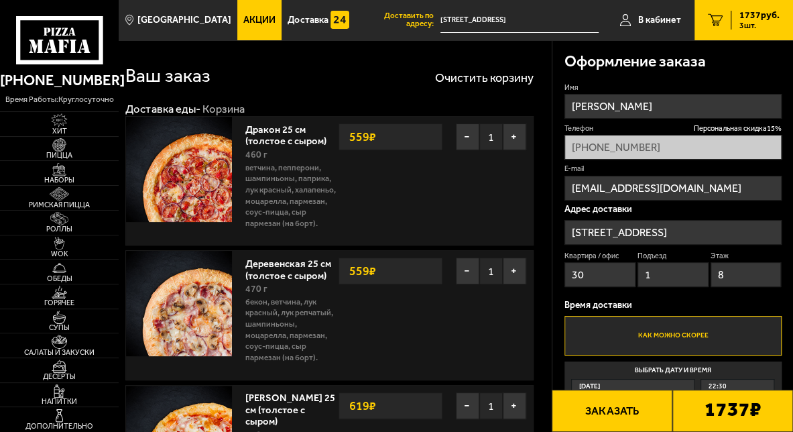
type input "[STREET_ADDRESS]"
click at [463, 135] on button "−" at bounding box center [467, 136] width 23 height 27
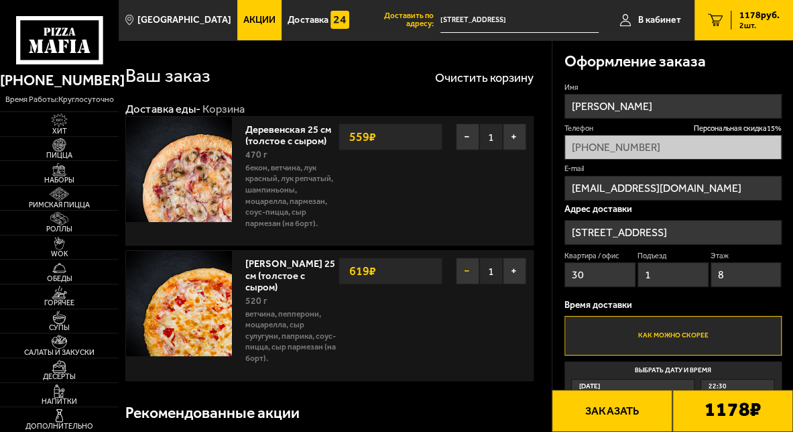
click at [470, 276] on button "−" at bounding box center [467, 270] width 23 height 27
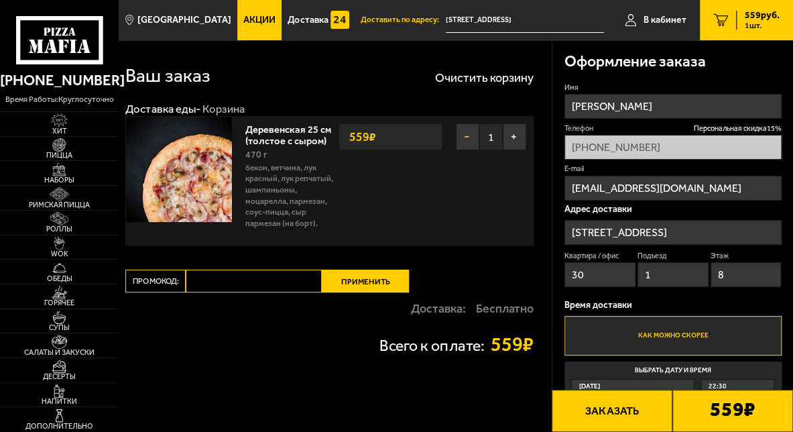
click at [465, 138] on button "−" at bounding box center [467, 136] width 23 height 27
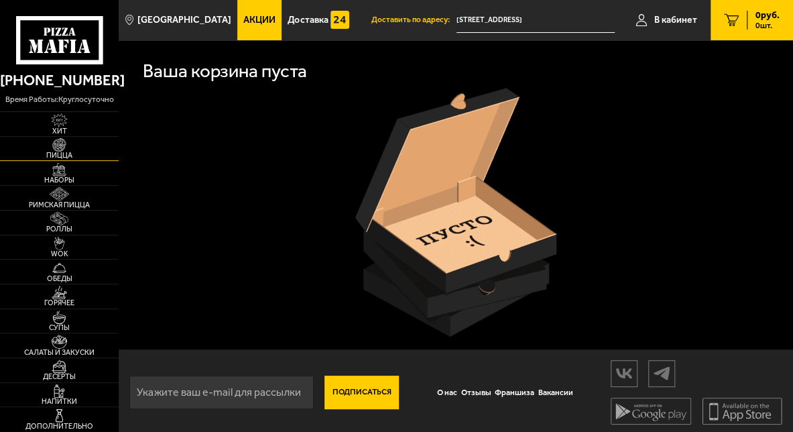
click at [83, 145] on link "Пицца" at bounding box center [59, 149] width 119 height 24
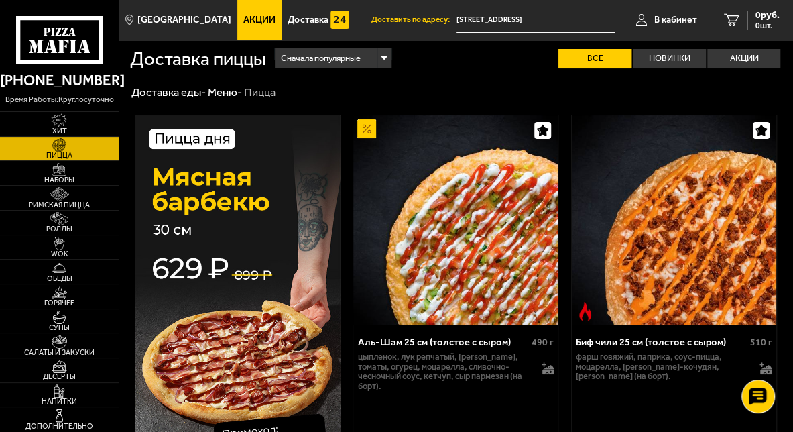
click at [241, 31] on link "Акции" at bounding box center [259, 20] width 44 height 40
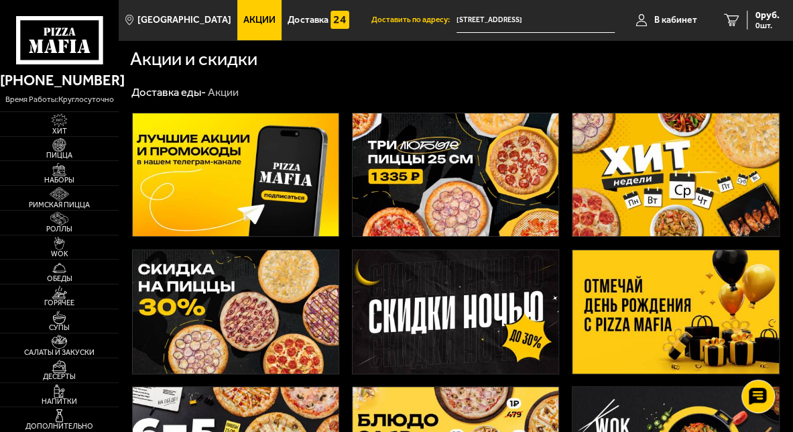
click at [466, 177] on img at bounding box center [456, 174] width 206 height 123
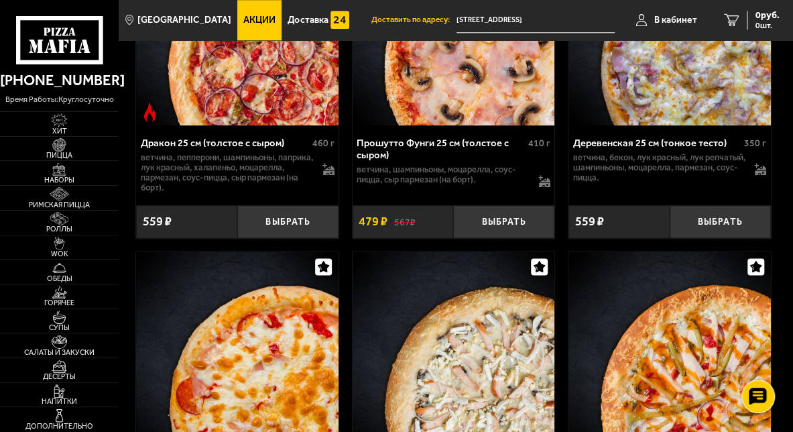
scroll to position [3017, 0]
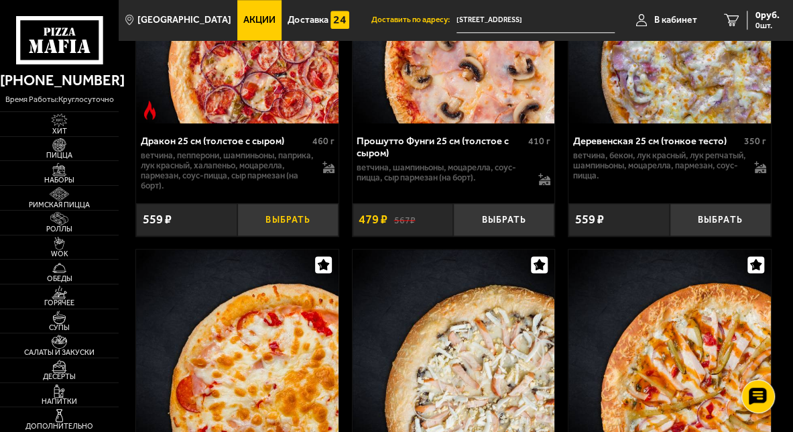
click at [310, 236] on button "Выбрать" at bounding box center [287, 219] width 101 height 33
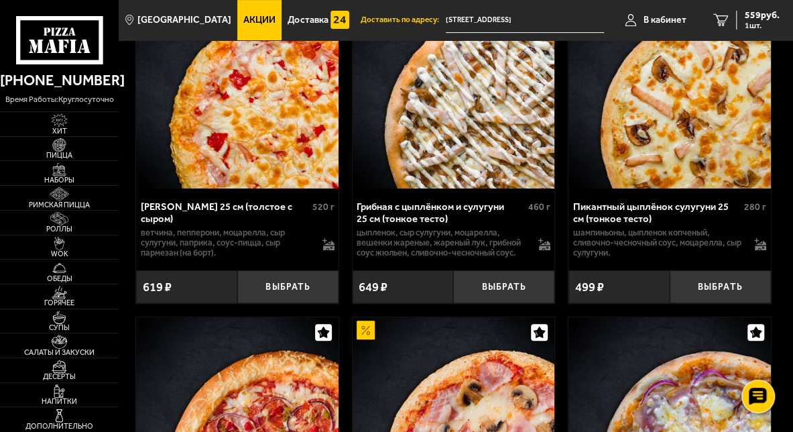
scroll to position [2547, 0]
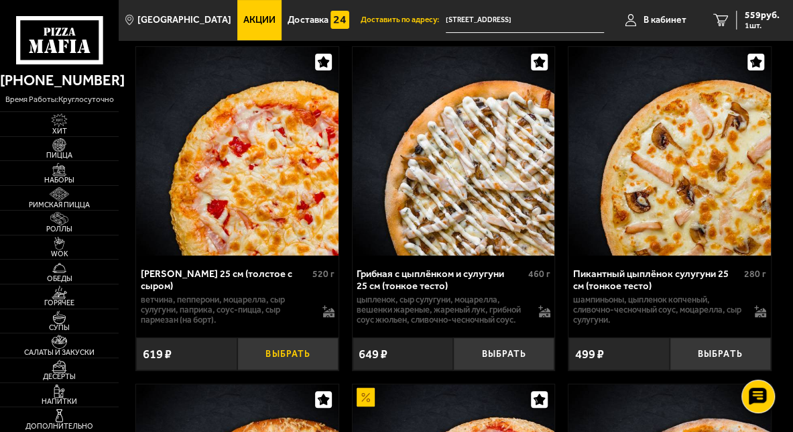
click at [282, 359] on button "Выбрать" at bounding box center [287, 353] width 101 height 33
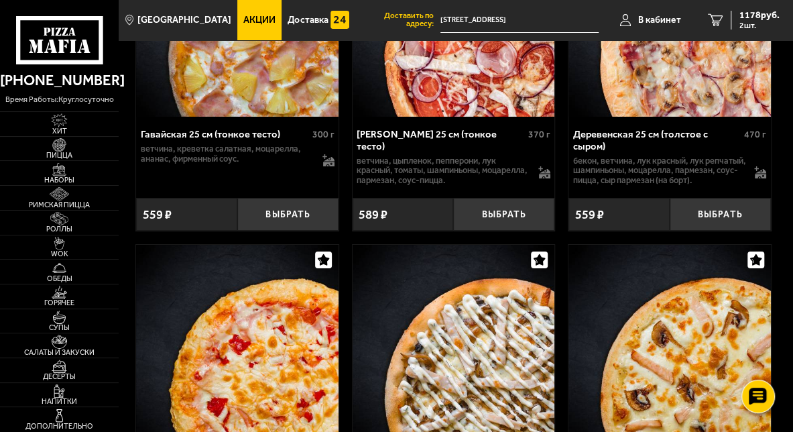
scroll to position [2346, 0]
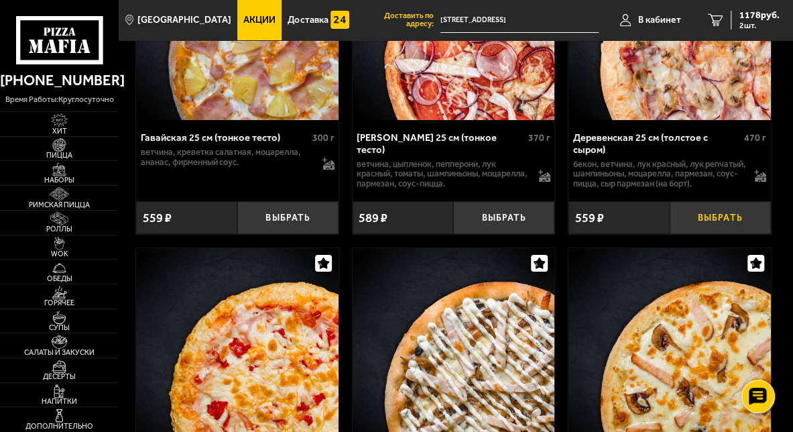
click at [712, 229] on button "Выбрать" at bounding box center [720, 217] width 101 height 33
click at [719, 21] on icon "3" at bounding box center [715, 20] width 15 height 12
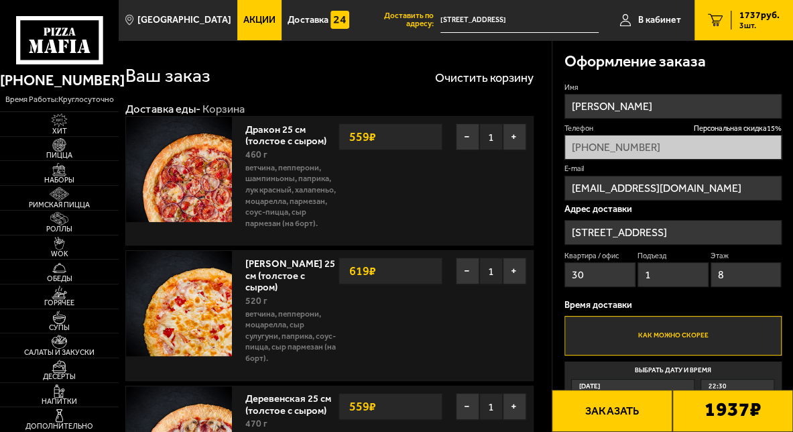
type input "[STREET_ADDRESS]"
click at [247, 26] on link "Акции" at bounding box center [259, 20] width 44 height 40
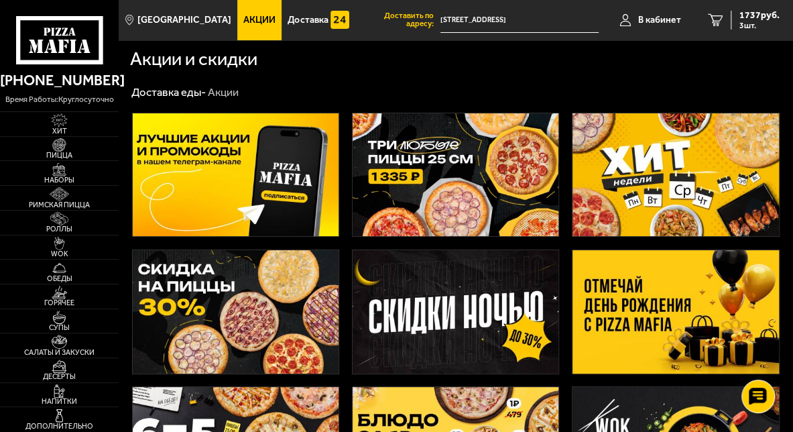
click at [462, 169] on img at bounding box center [456, 174] width 206 height 123
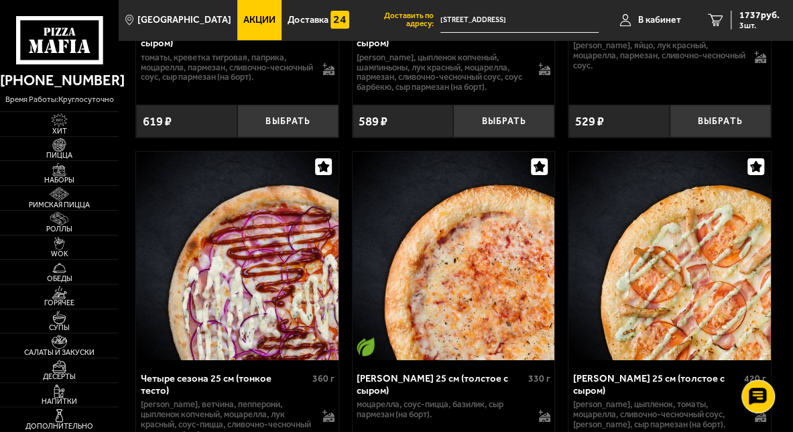
scroll to position [4626, 0]
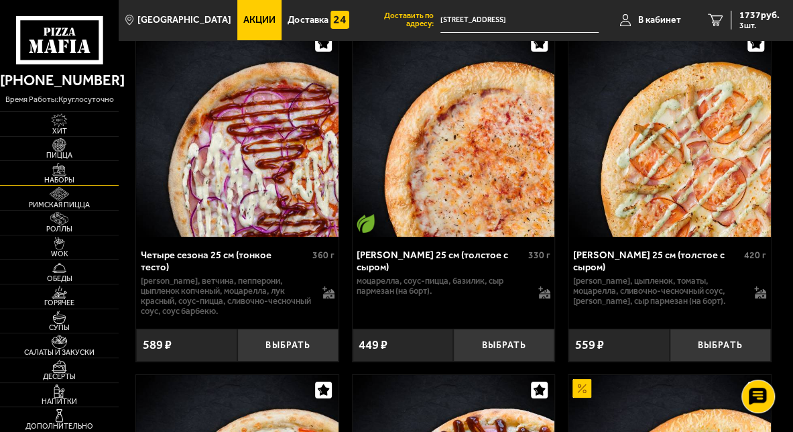
click at [93, 173] on link "Наборы" at bounding box center [59, 173] width 119 height 24
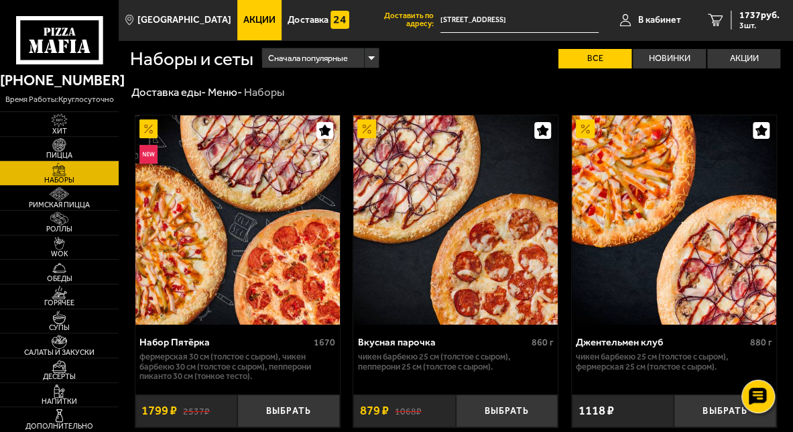
click at [243, 23] on span "Акции" at bounding box center [259, 19] width 32 height 9
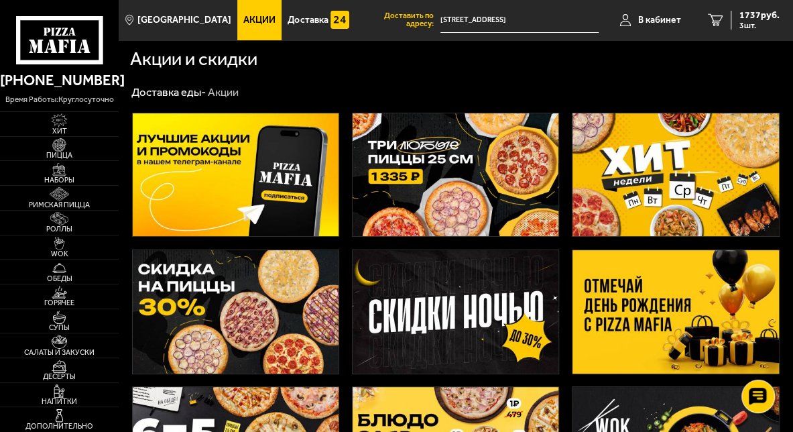
click at [426, 186] on img at bounding box center [456, 174] width 206 height 123
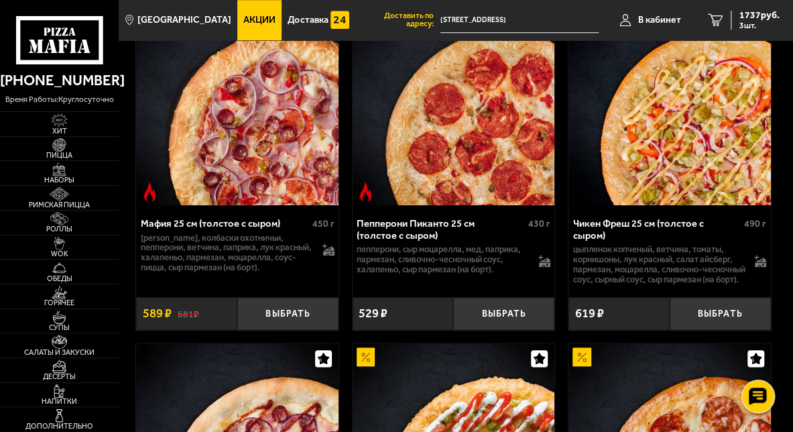
scroll to position [335, 0]
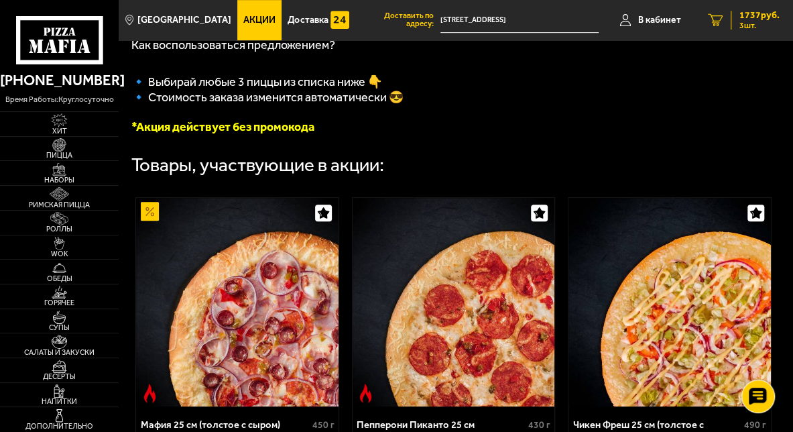
click at [745, 21] on span "3 шт." at bounding box center [759, 25] width 40 height 8
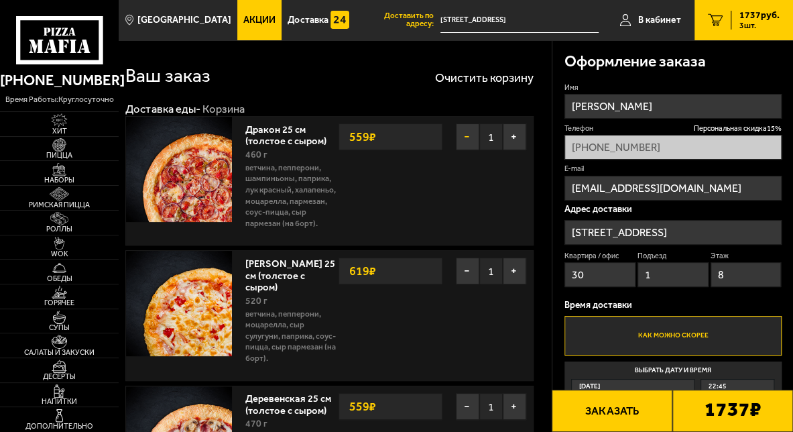
type input "[STREET_ADDRESS]"
click at [465, 133] on button "−" at bounding box center [467, 136] width 23 height 27
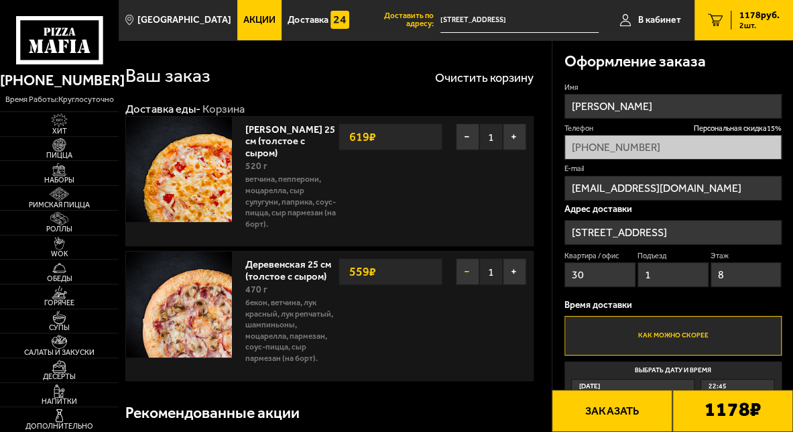
click at [463, 275] on button "−" at bounding box center [467, 271] width 23 height 27
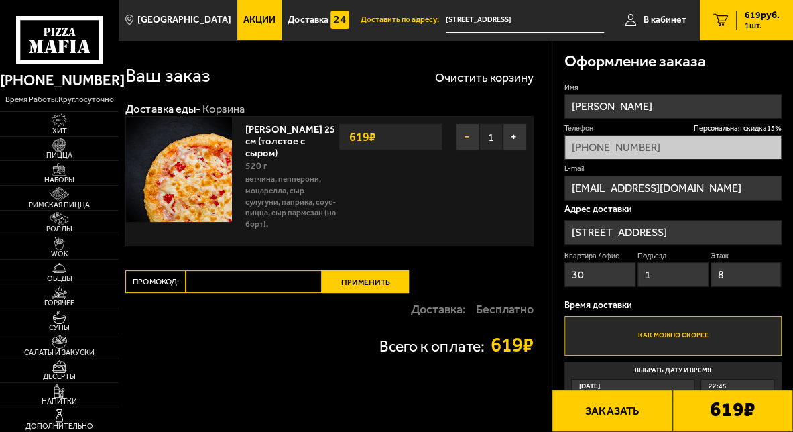
click at [467, 138] on button "−" at bounding box center [467, 136] width 23 height 27
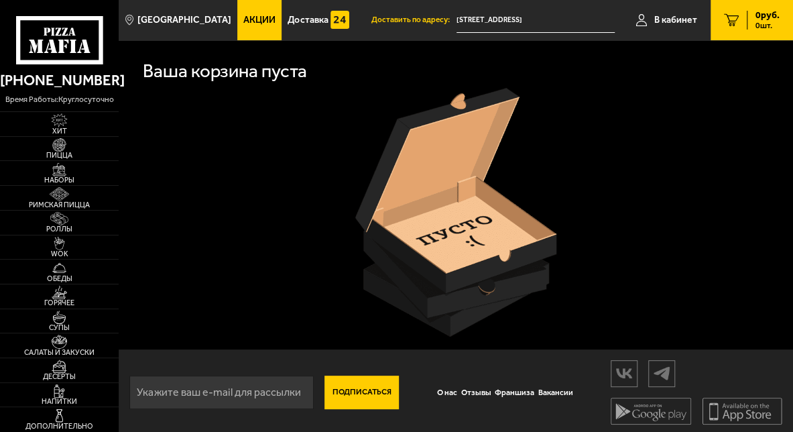
drag, startPoint x: 231, startPoint y: 9, endPoint x: 249, endPoint y: 24, distance: 23.9
click at [237, 9] on link "Акции" at bounding box center [259, 20] width 44 height 40
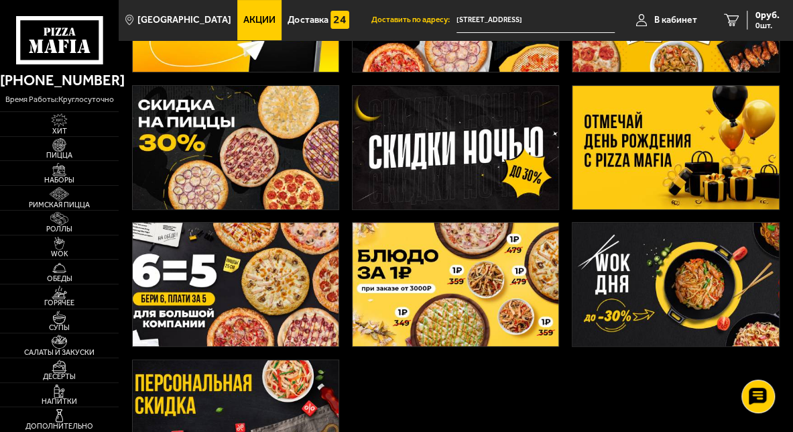
scroll to position [133, 0]
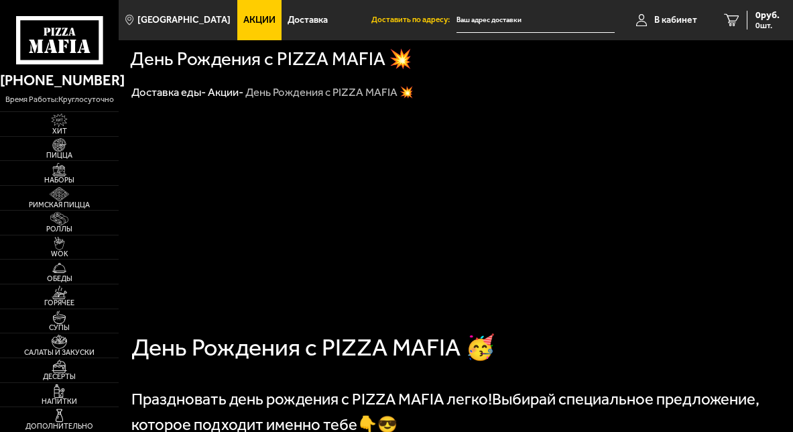
type input "[STREET_ADDRESS]"
